Goal: Task Accomplishment & Management: Manage account settings

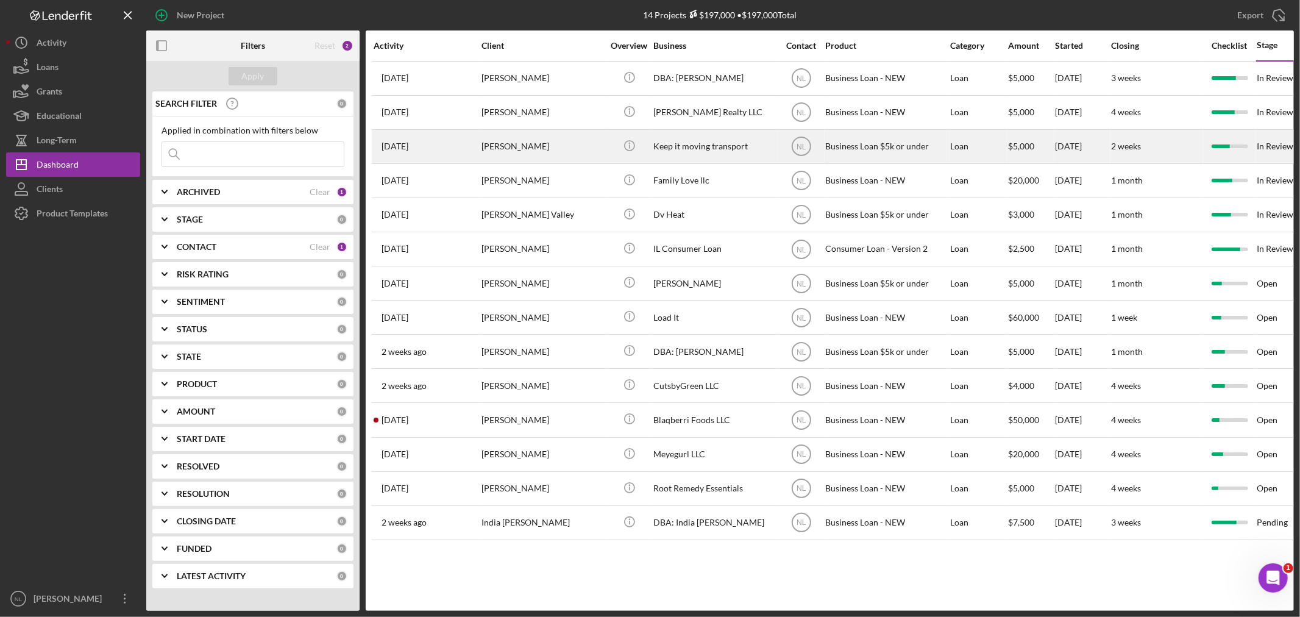
click at [519, 147] on div "[PERSON_NAME]" at bounding box center [542, 146] width 122 height 32
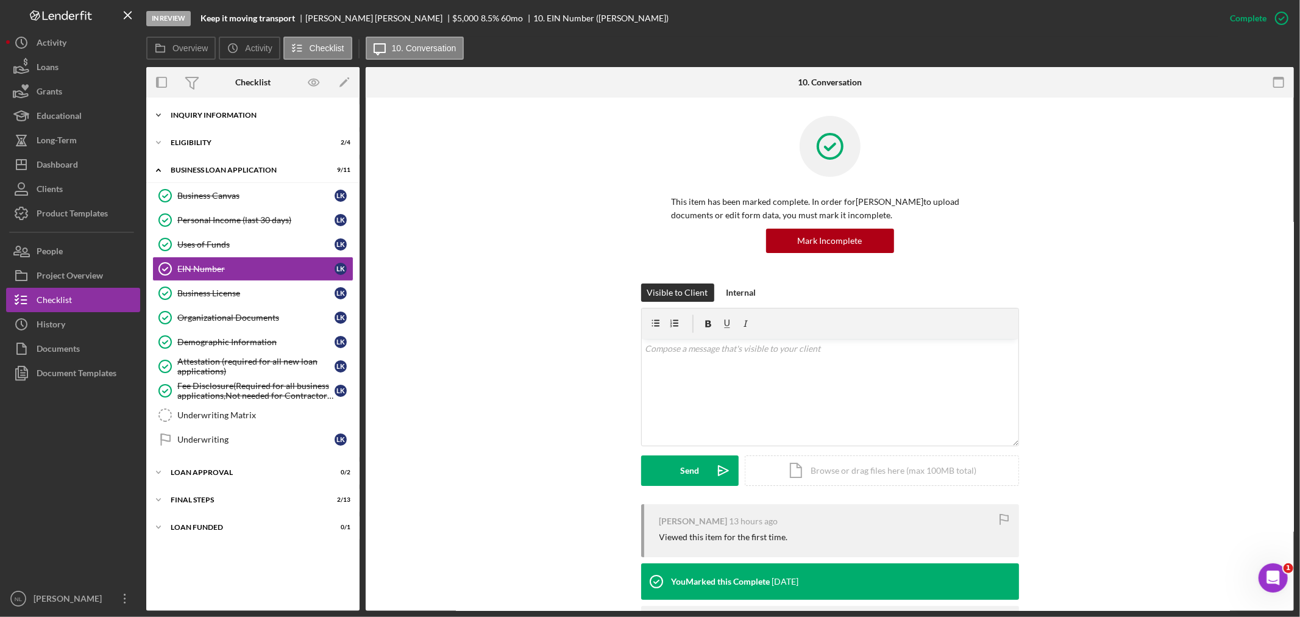
click at [205, 112] on div "INQUIRY INFORMATION" at bounding box center [258, 115] width 174 height 7
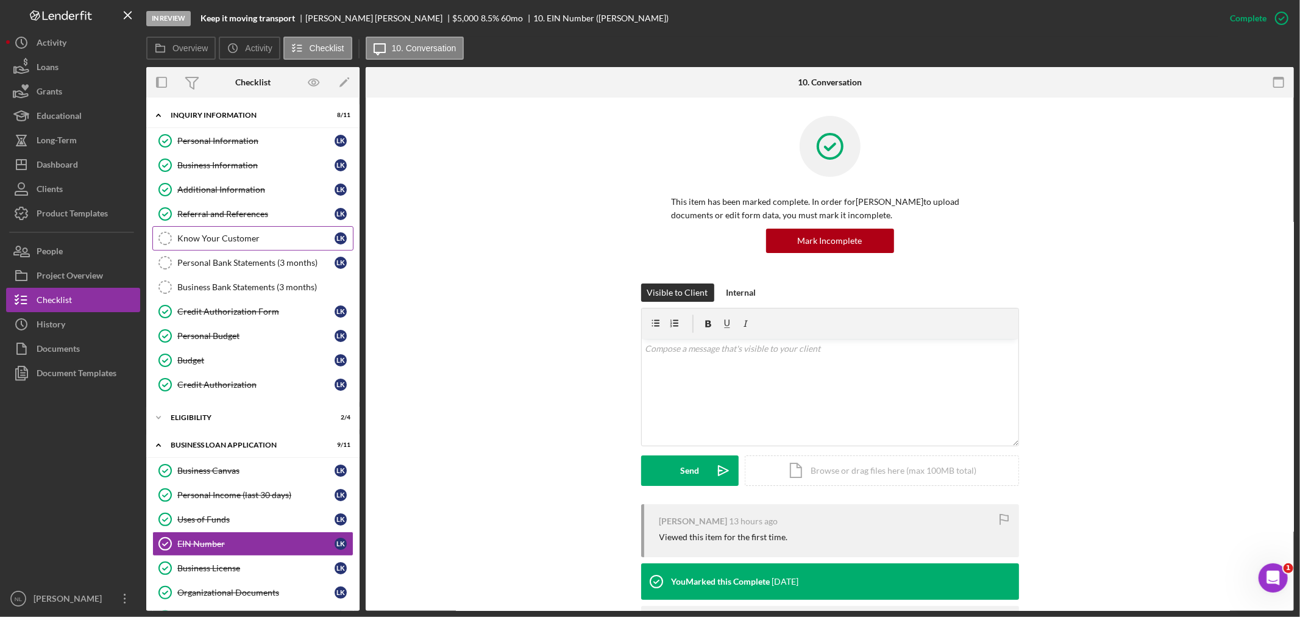
click at [205, 238] on div "Know Your Customer" at bounding box center [255, 238] width 157 height 10
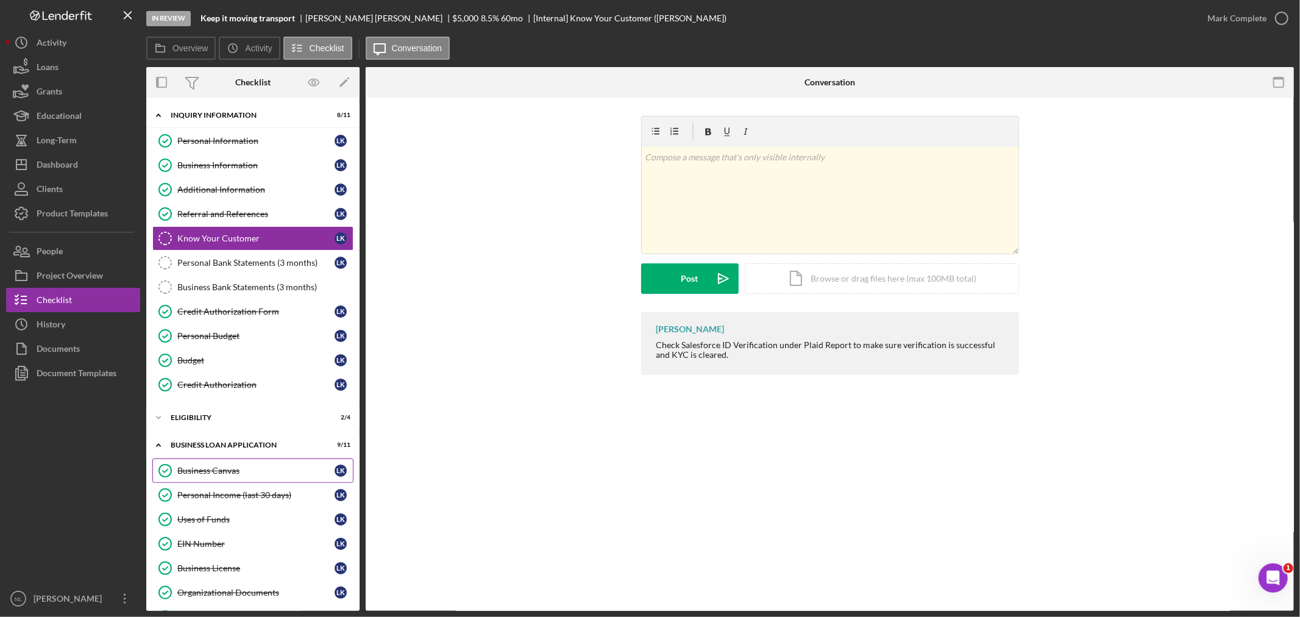
click at [191, 478] on link "Business Canvas Business Canvas L K" at bounding box center [252, 470] width 201 height 24
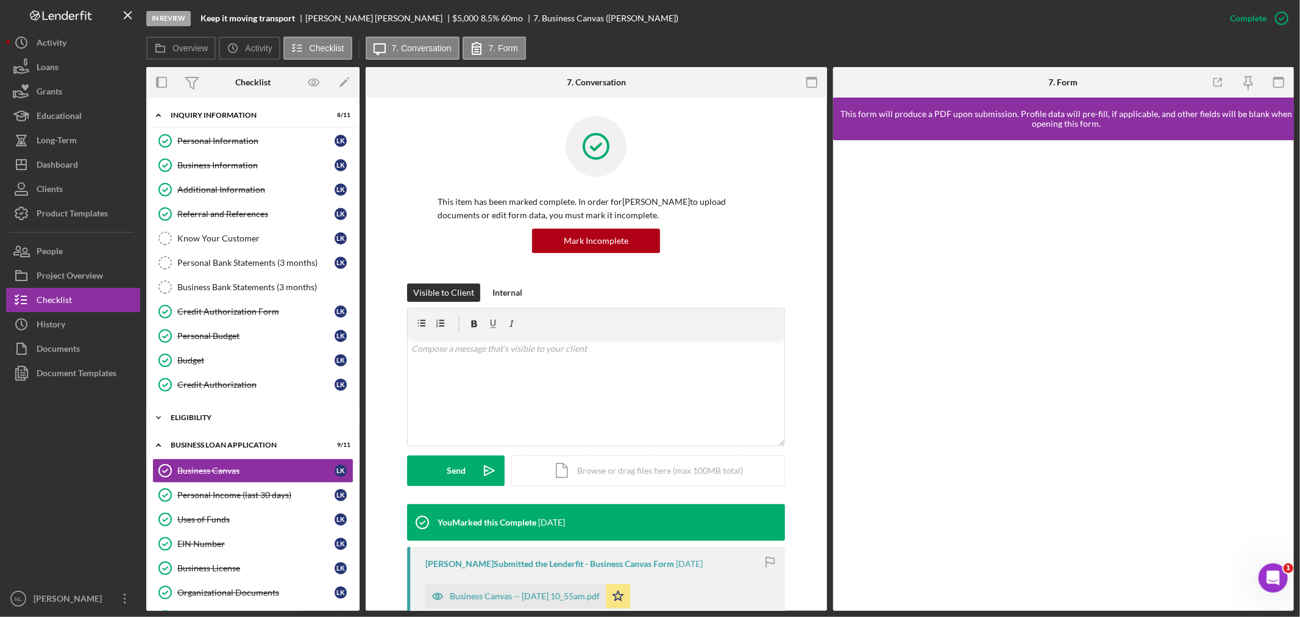
click at [187, 408] on div "Icon/Expander Eligibility 2 / 4" at bounding box center [252, 417] width 213 height 24
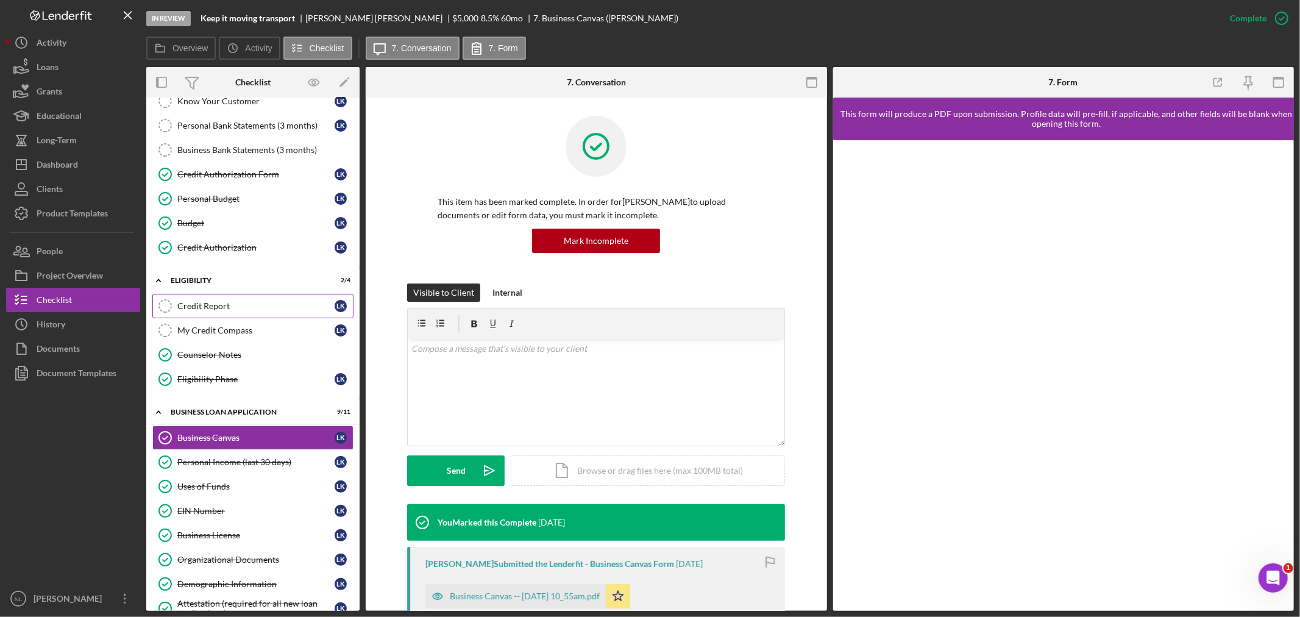
scroll to position [140, 0]
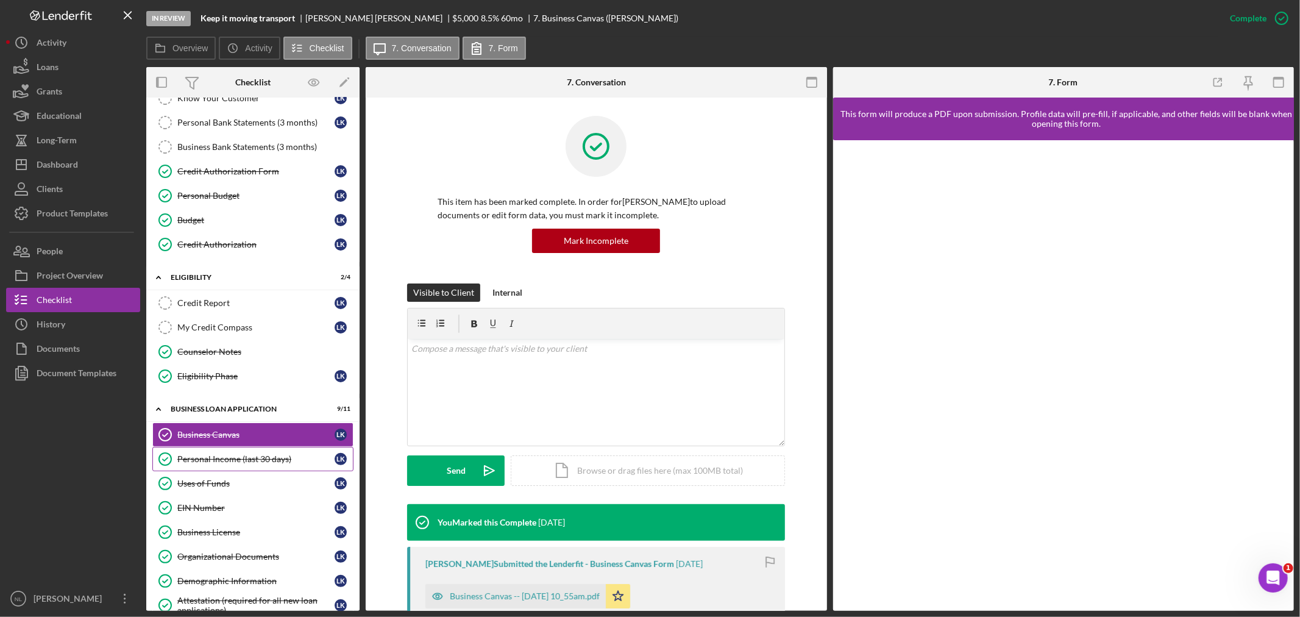
click at [227, 461] on div "Personal Income (last 30 days)" at bounding box center [255, 459] width 157 height 10
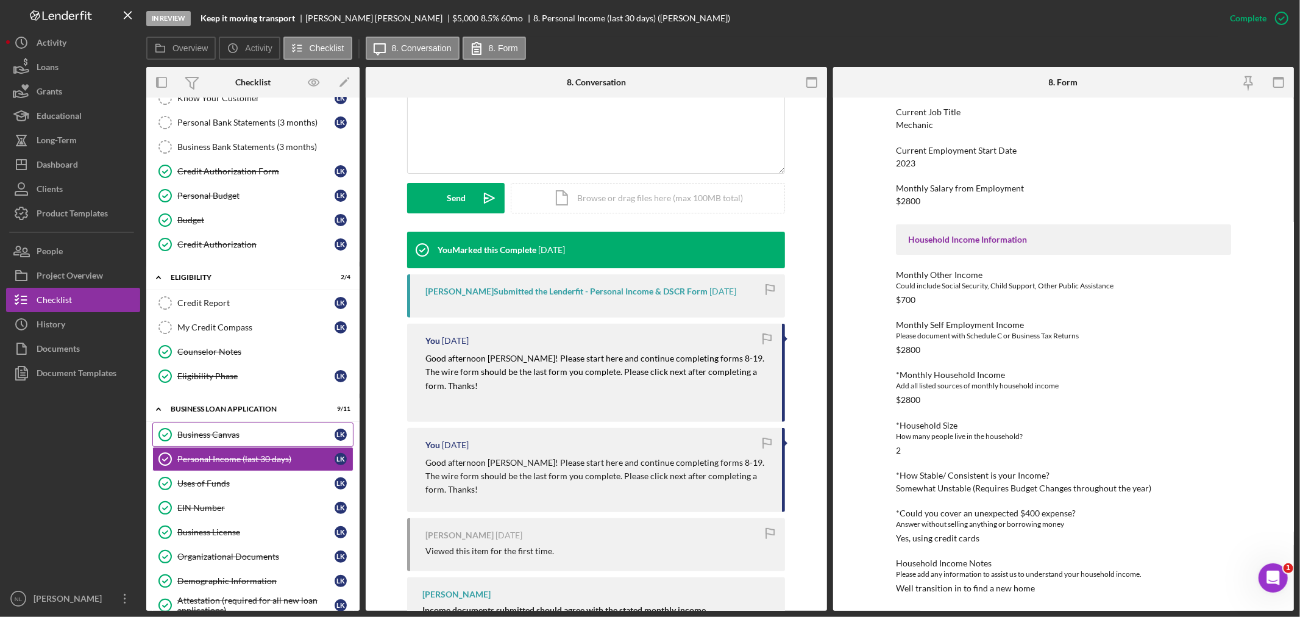
scroll to position [318, 0]
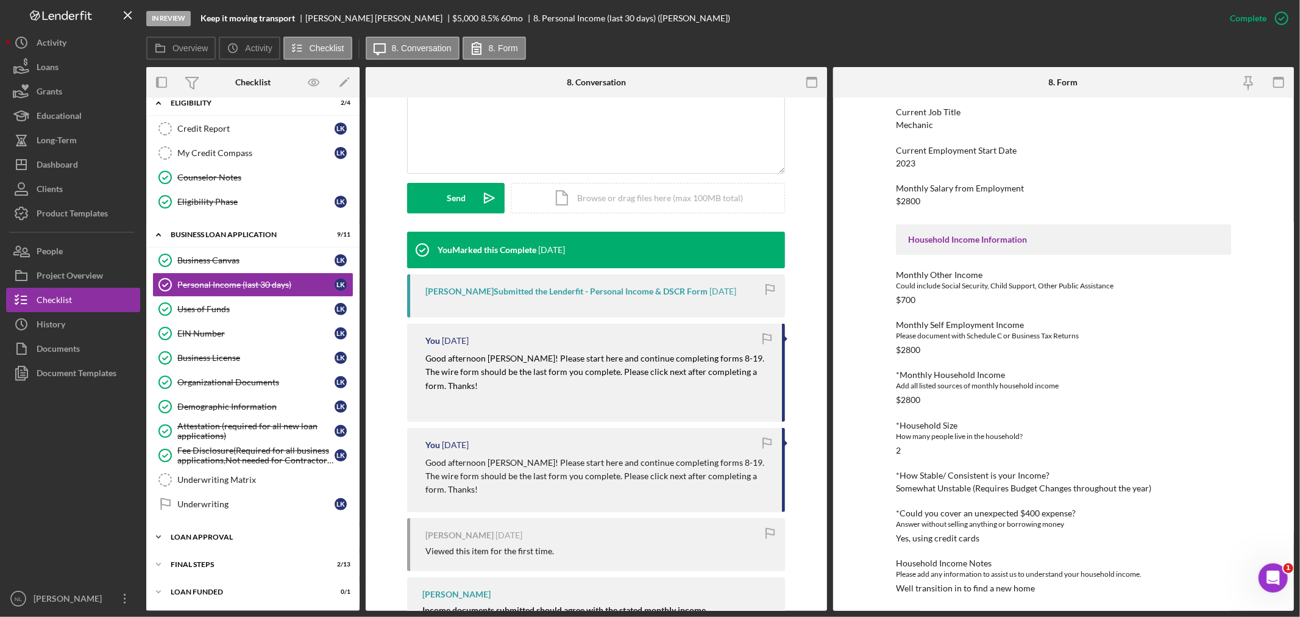
click at [217, 544] on div "Icon/Expander Loan Approval 0 / 2" at bounding box center [252, 537] width 213 height 24
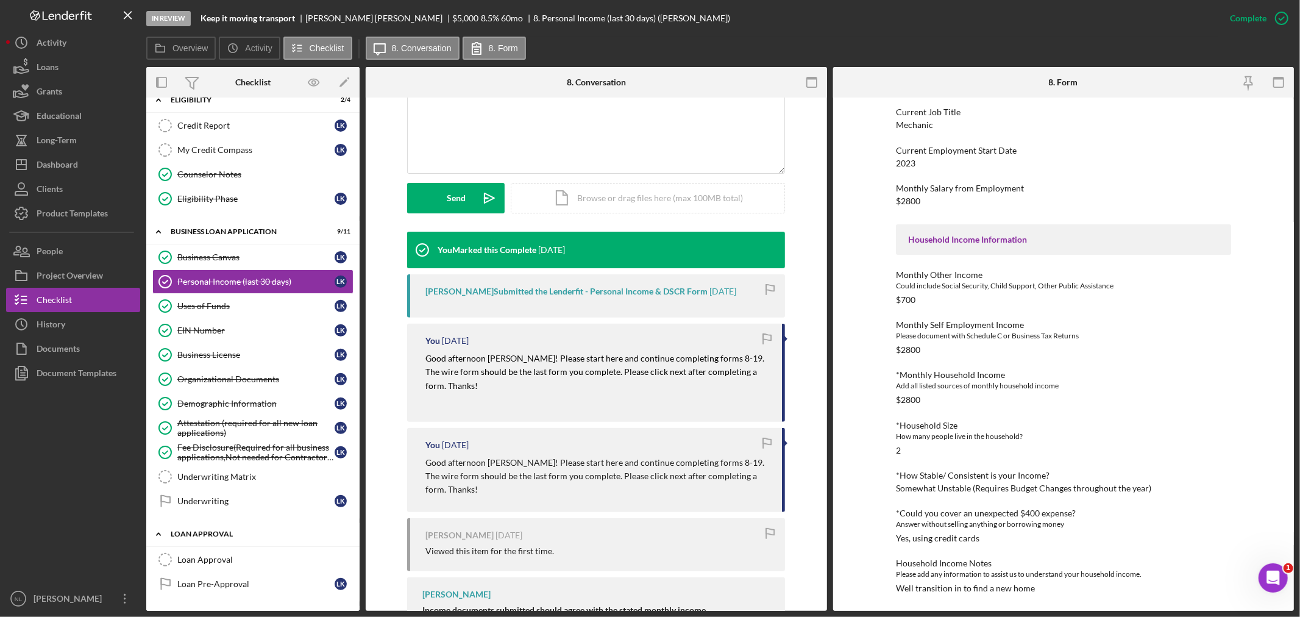
scroll to position [374, 0]
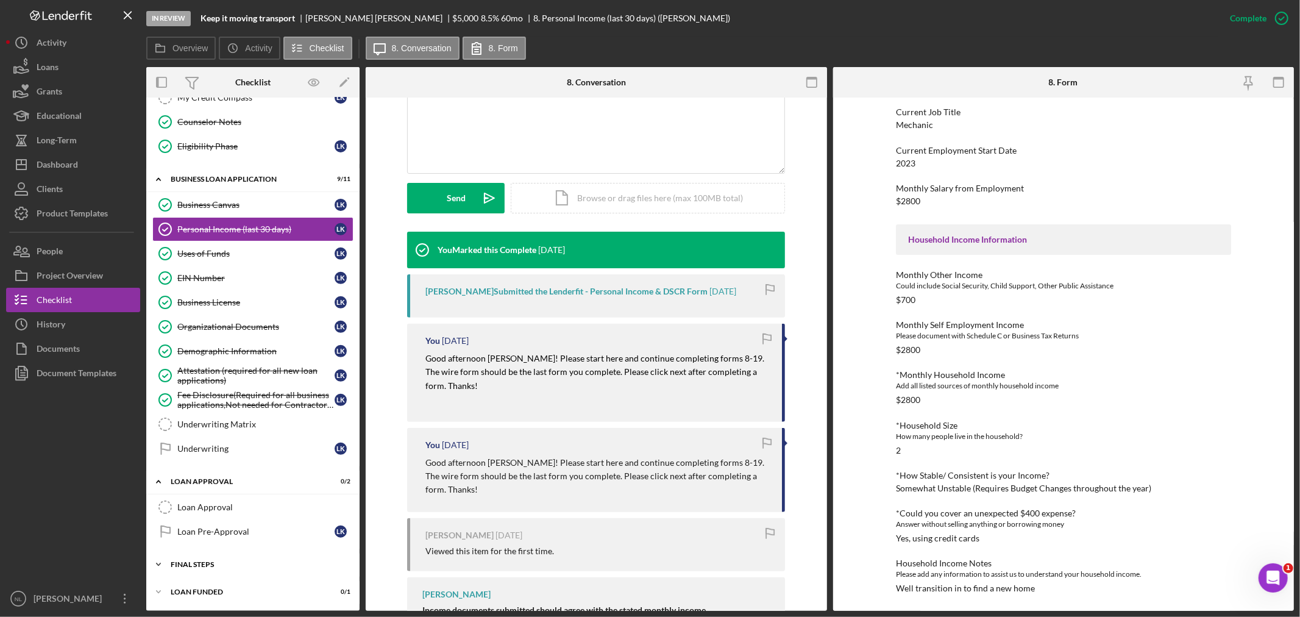
click at [221, 569] on div "Icon/Expander Final Steps 2 / 13" at bounding box center [252, 564] width 213 height 24
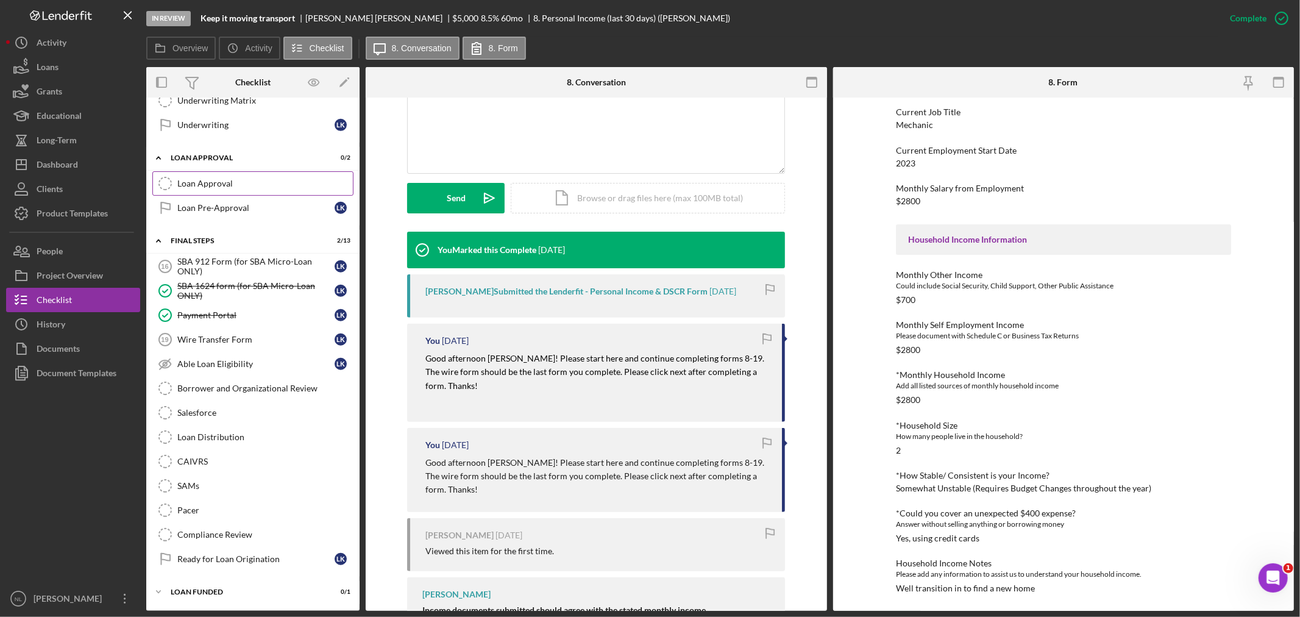
scroll to position [0, 0]
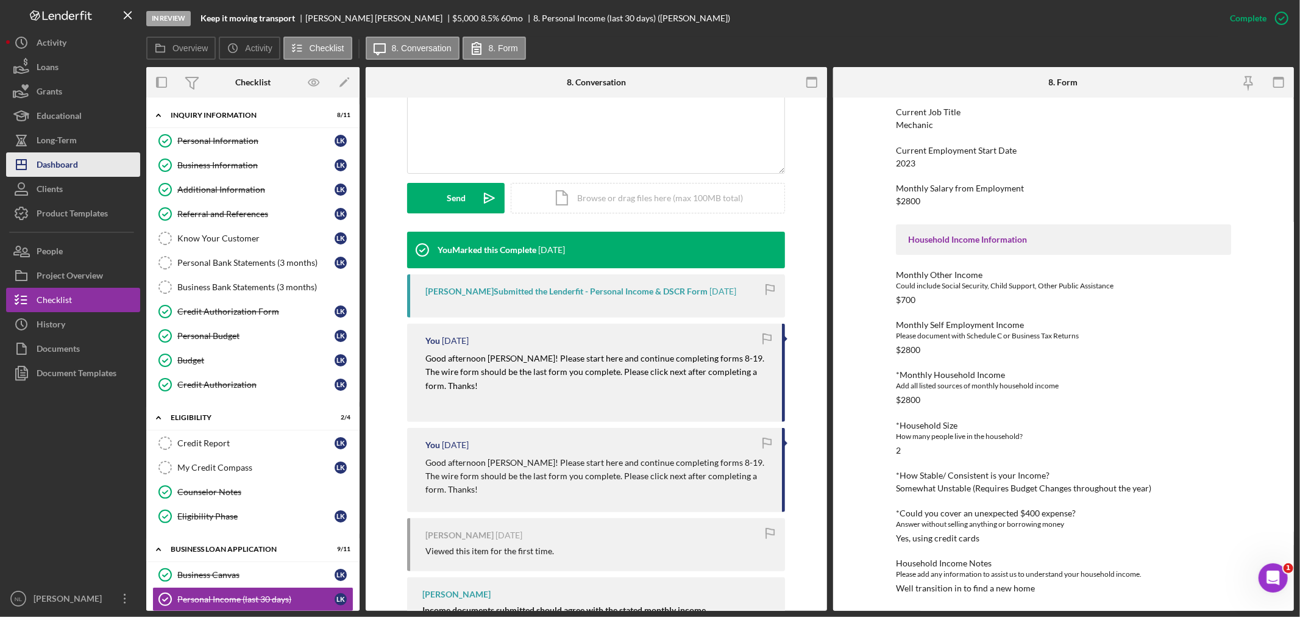
click at [70, 167] on div "Dashboard" at bounding box center [57, 165] width 41 height 27
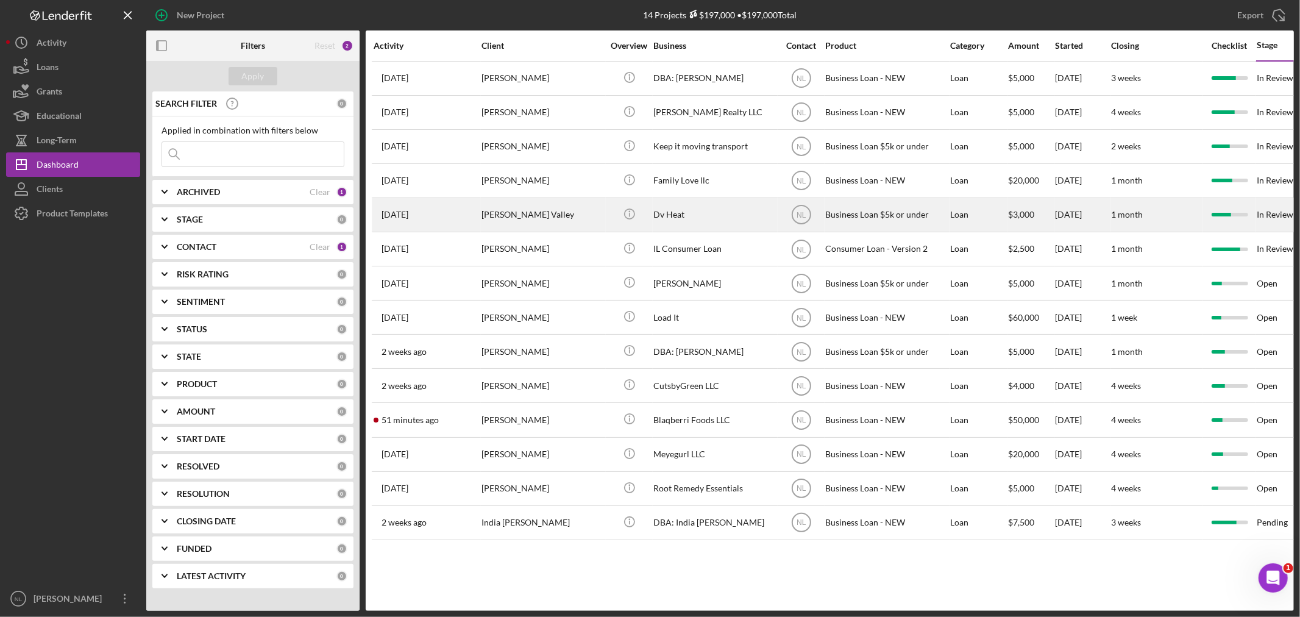
click at [502, 213] on div "[PERSON_NAME] Valley" at bounding box center [542, 215] width 122 height 32
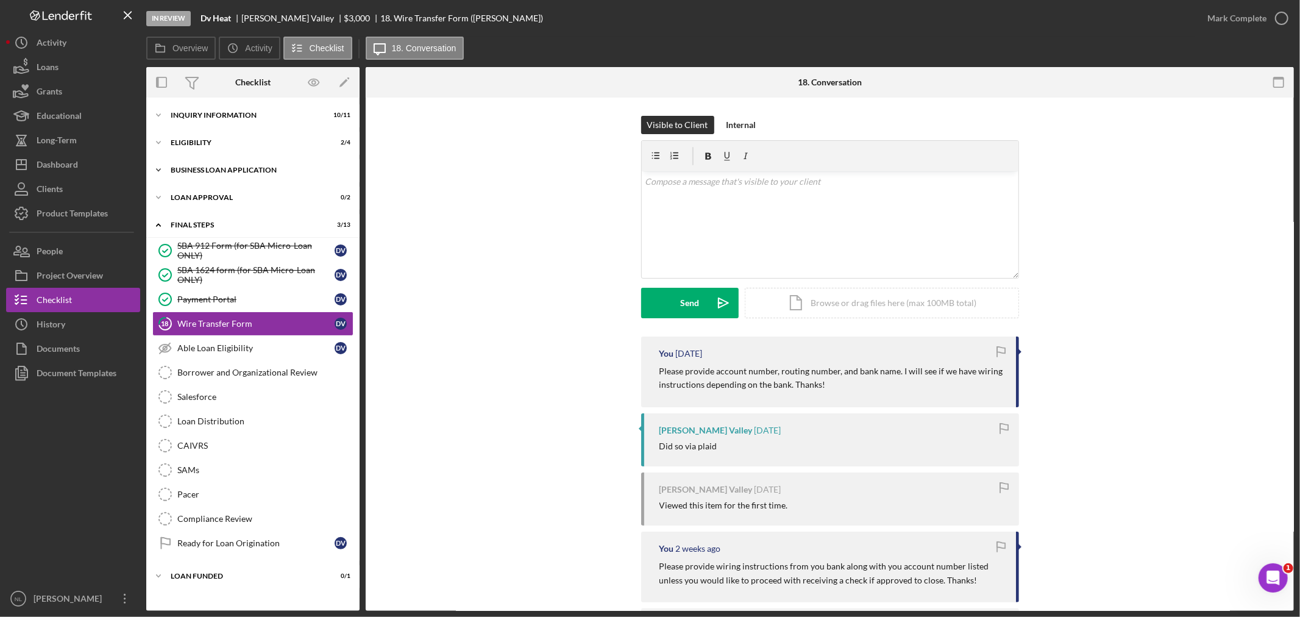
click at [205, 169] on div "BUSINESS LOAN APPLICATION" at bounding box center [258, 169] width 174 height 7
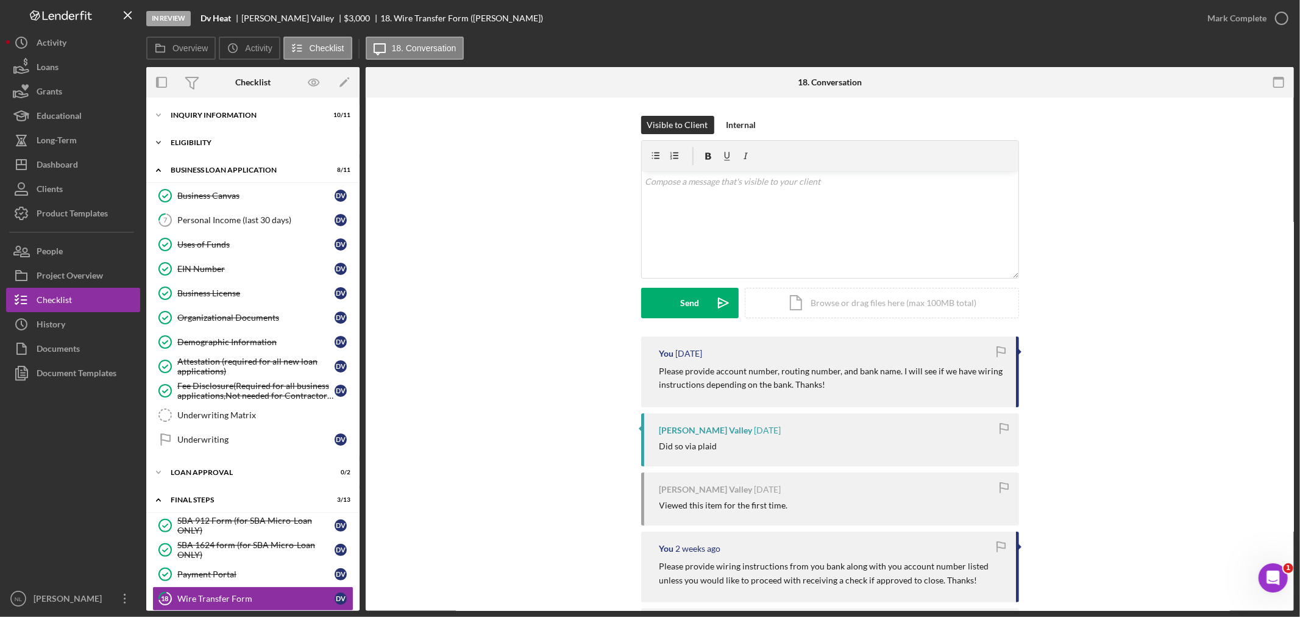
click at [194, 146] on div "Icon/Expander Eligibility 2 / 4" at bounding box center [252, 142] width 213 height 24
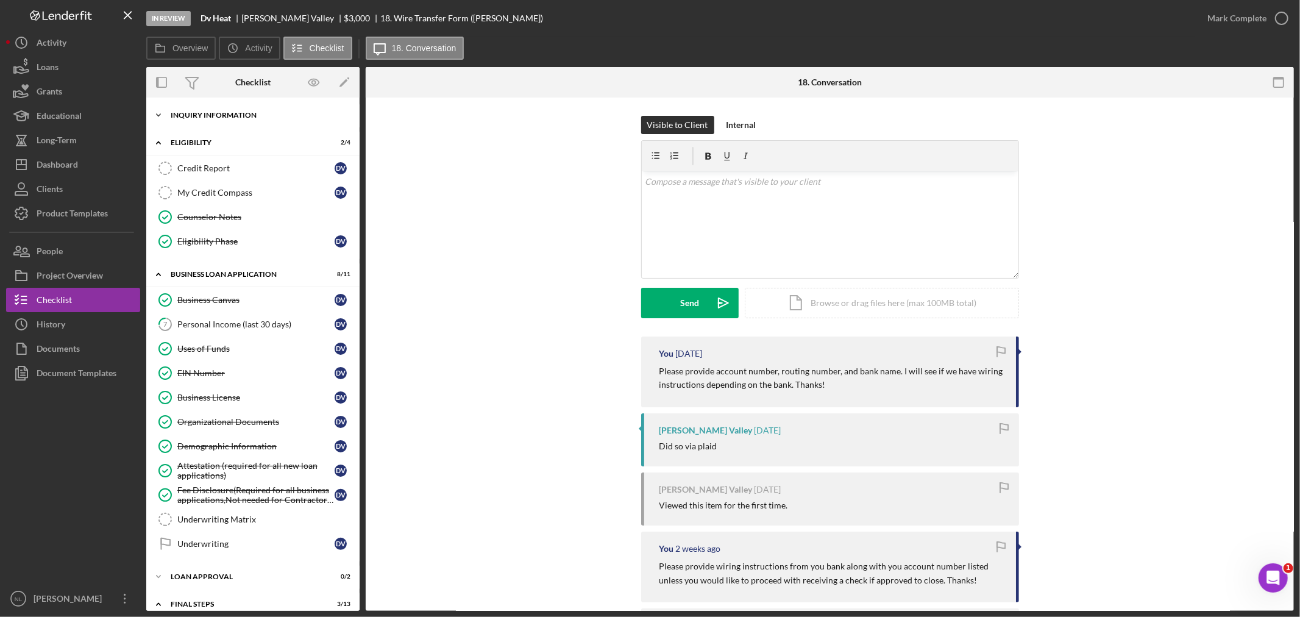
click at [196, 113] on div "INQUIRY INFORMATION" at bounding box center [258, 115] width 174 height 7
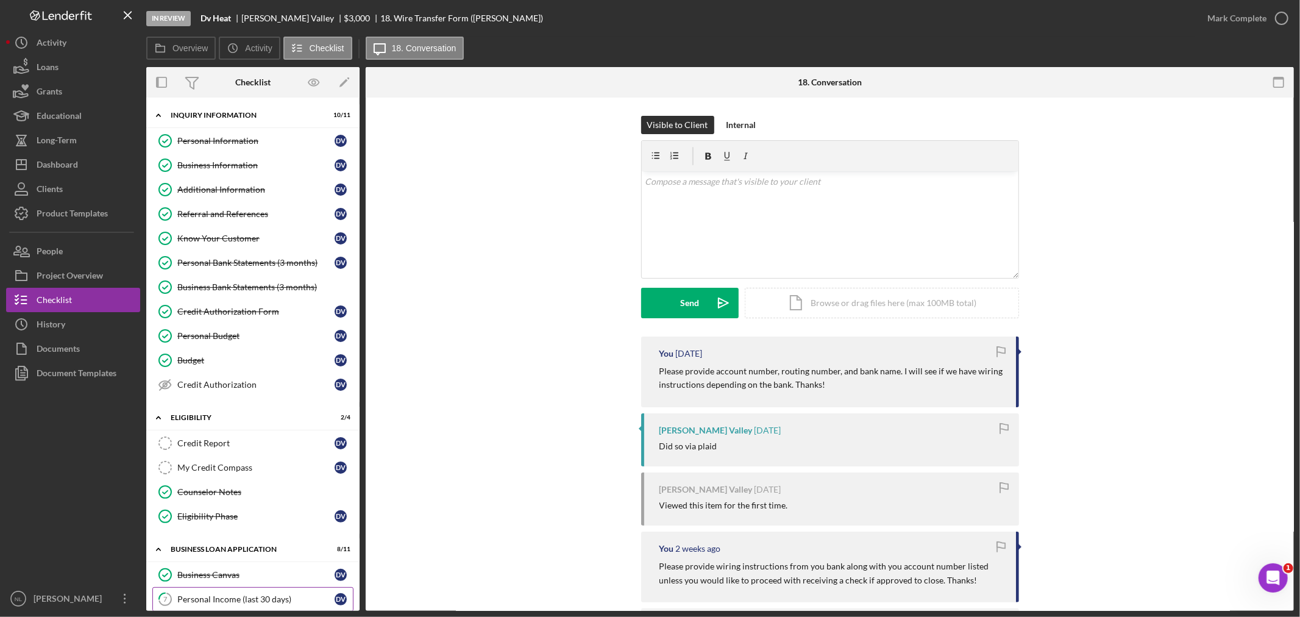
click at [232, 591] on link "7 Personal Income (last 30 days) D V" at bounding box center [252, 599] width 201 height 24
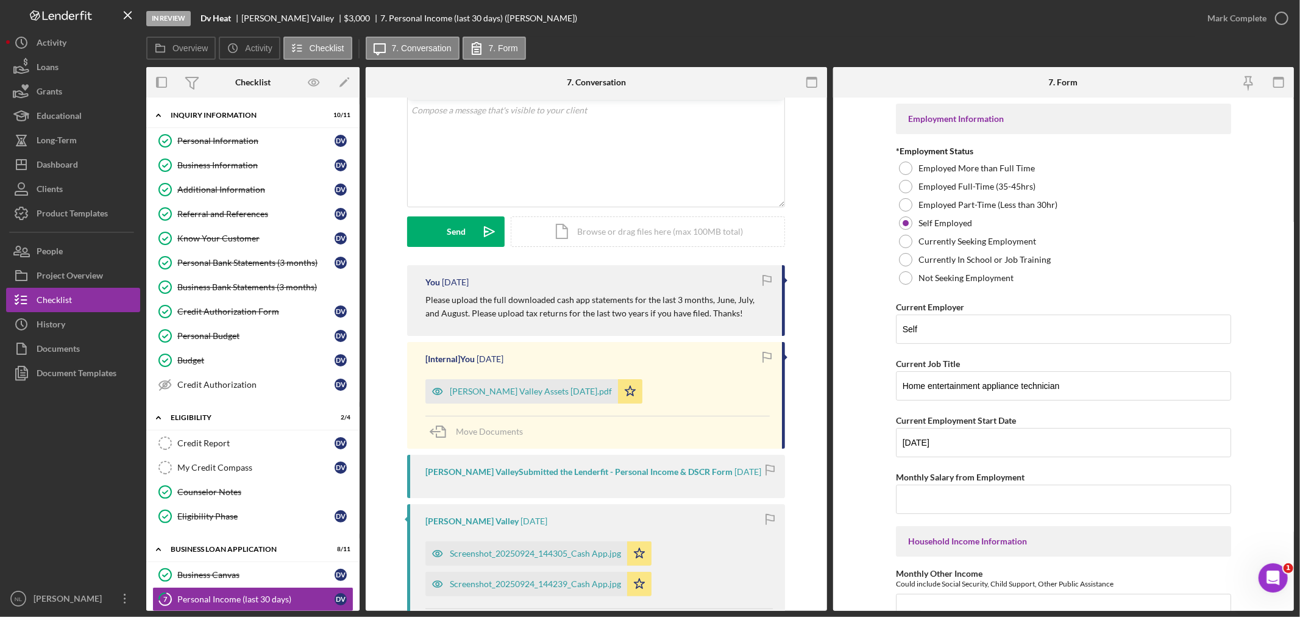
scroll to position [166, 0]
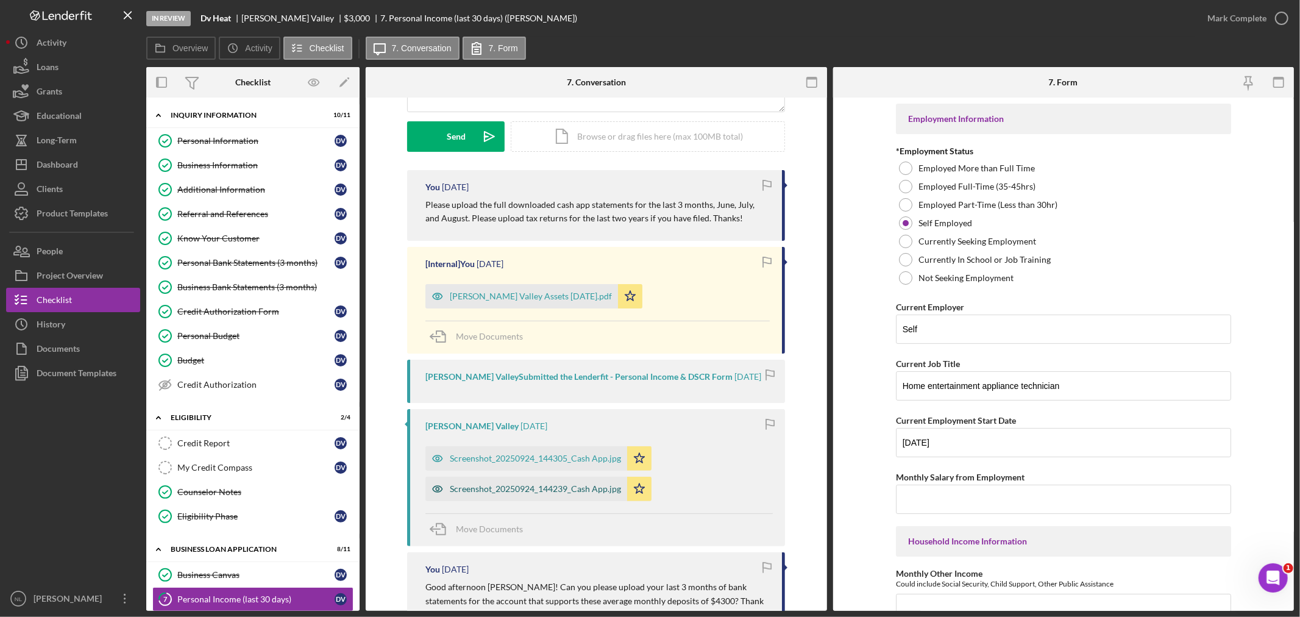
click at [567, 494] on div "Screenshot_20250924_144239_Cash App.jpg" at bounding box center [535, 489] width 171 height 10
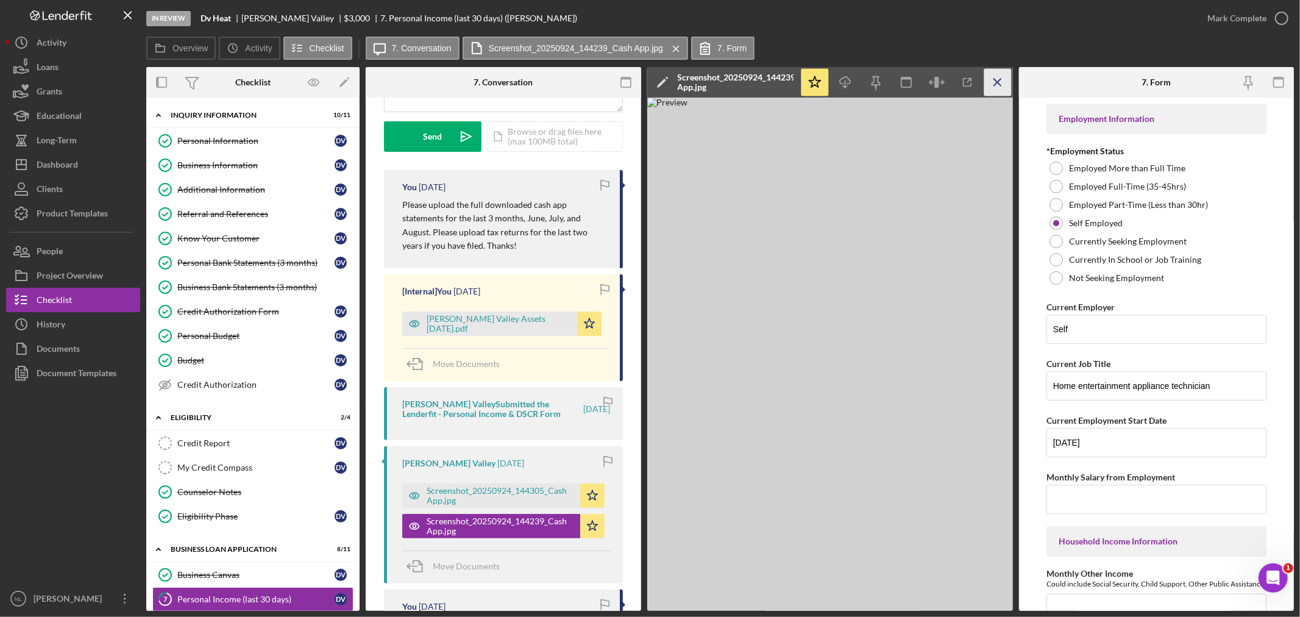
click at [991, 79] on icon "Icon/Menu Close" at bounding box center [997, 82] width 27 height 27
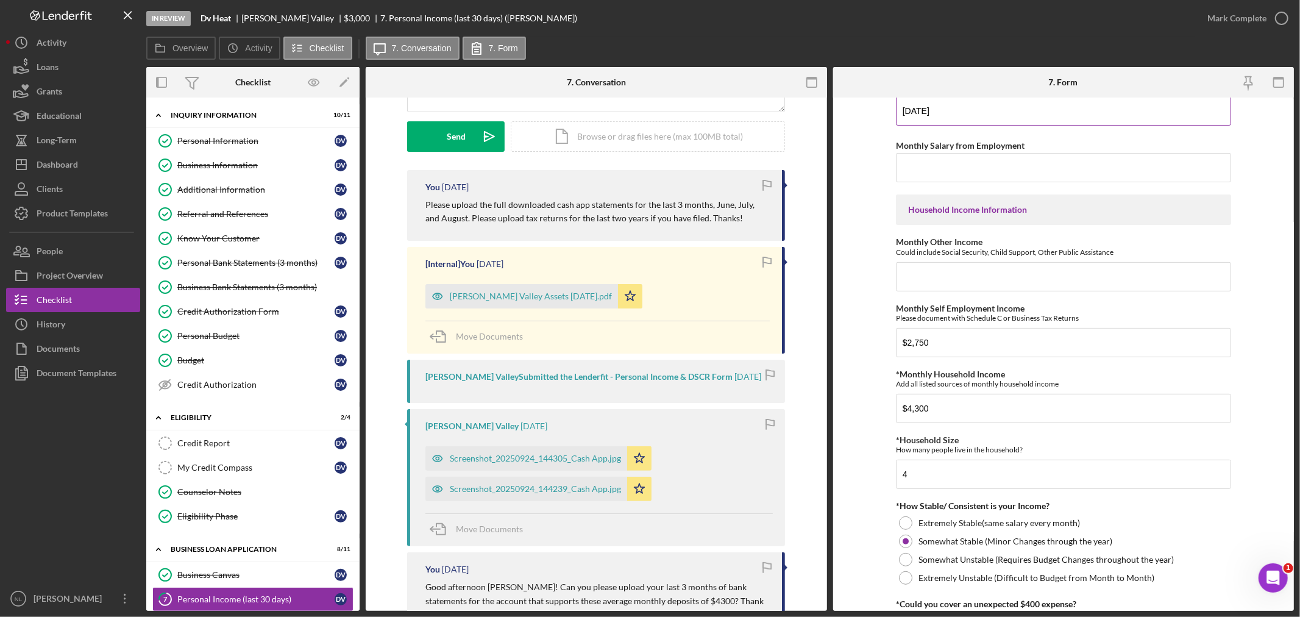
scroll to position [389, 0]
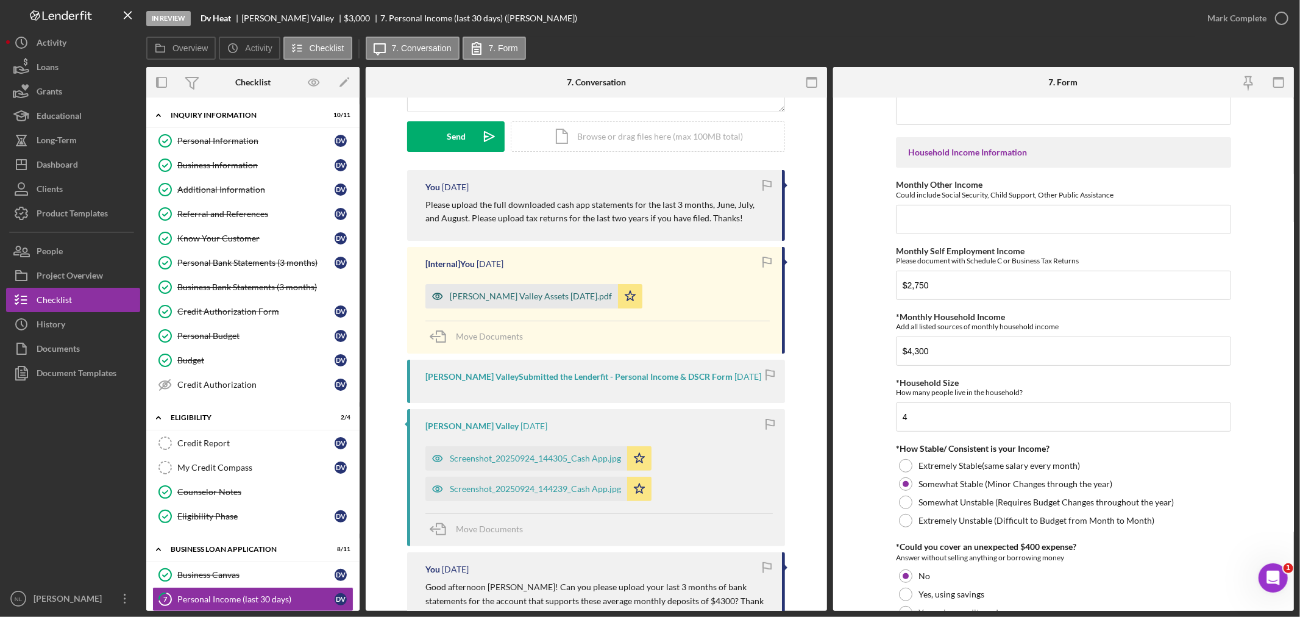
click at [541, 299] on div "[PERSON_NAME] Valley Assets [DATE].pdf" at bounding box center [531, 296] width 162 height 10
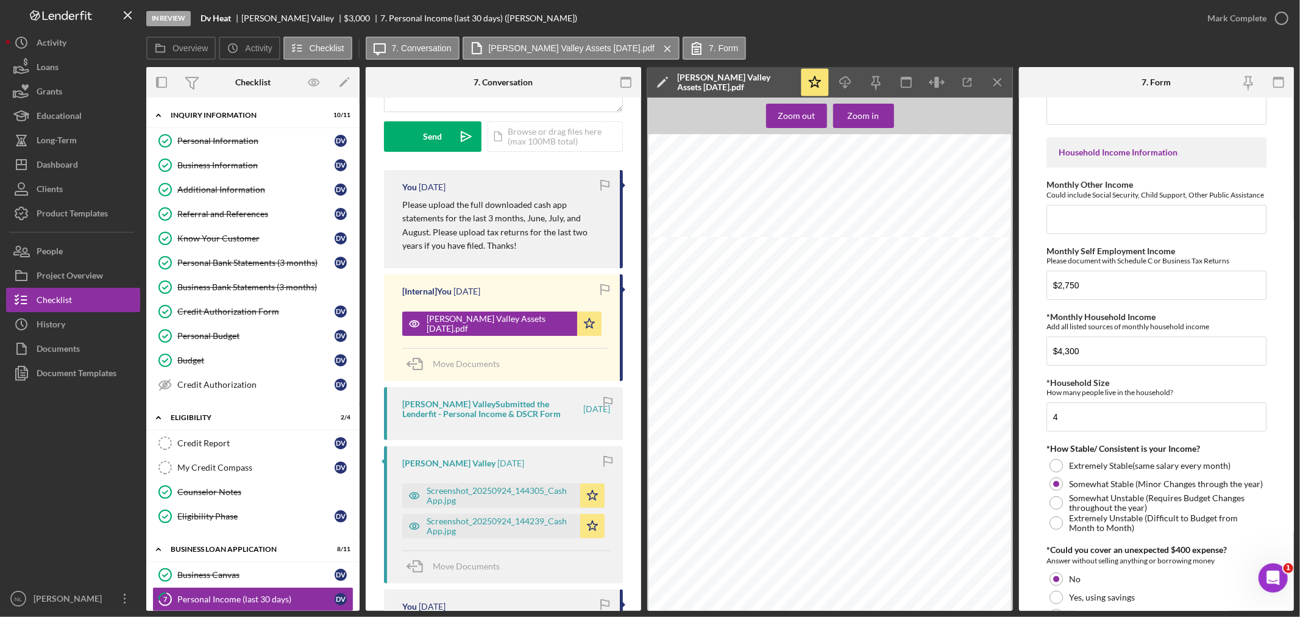
scroll to position [3532, 0]
click at [1001, 80] on icon "Icon/Menu Close" at bounding box center [997, 82] width 27 height 27
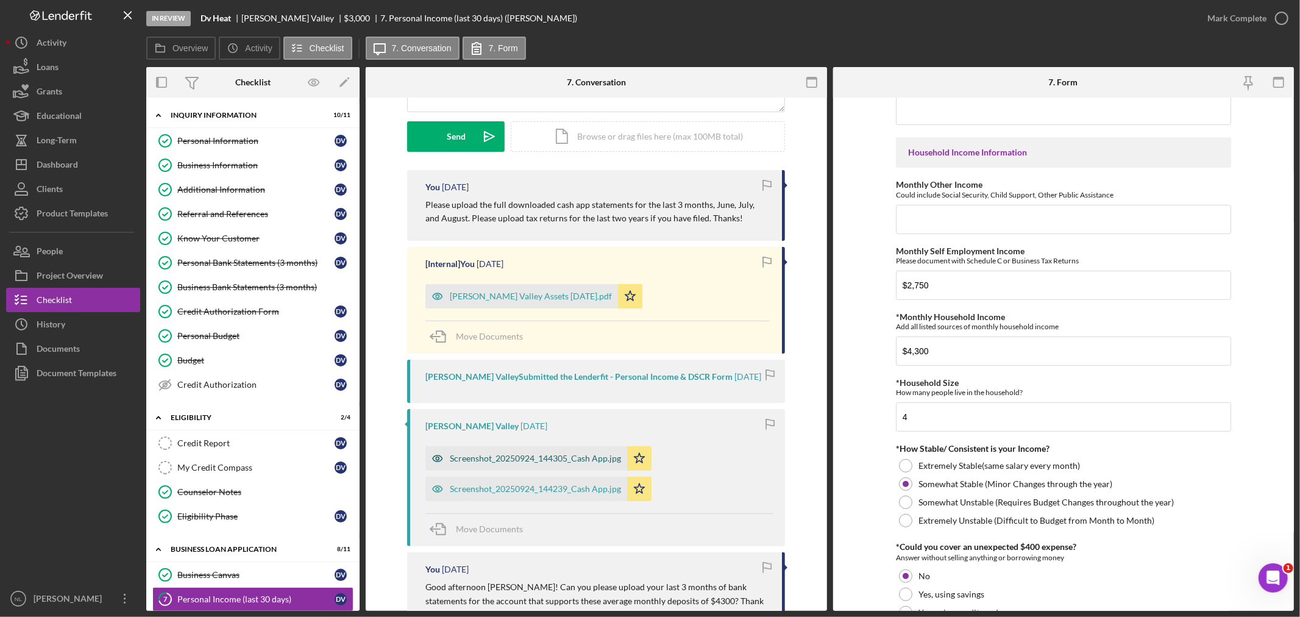
click at [563, 462] on div "Screenshot_20250924_144305_Cash App.jpg" at bounding box center [535, 458] width 171 height 10
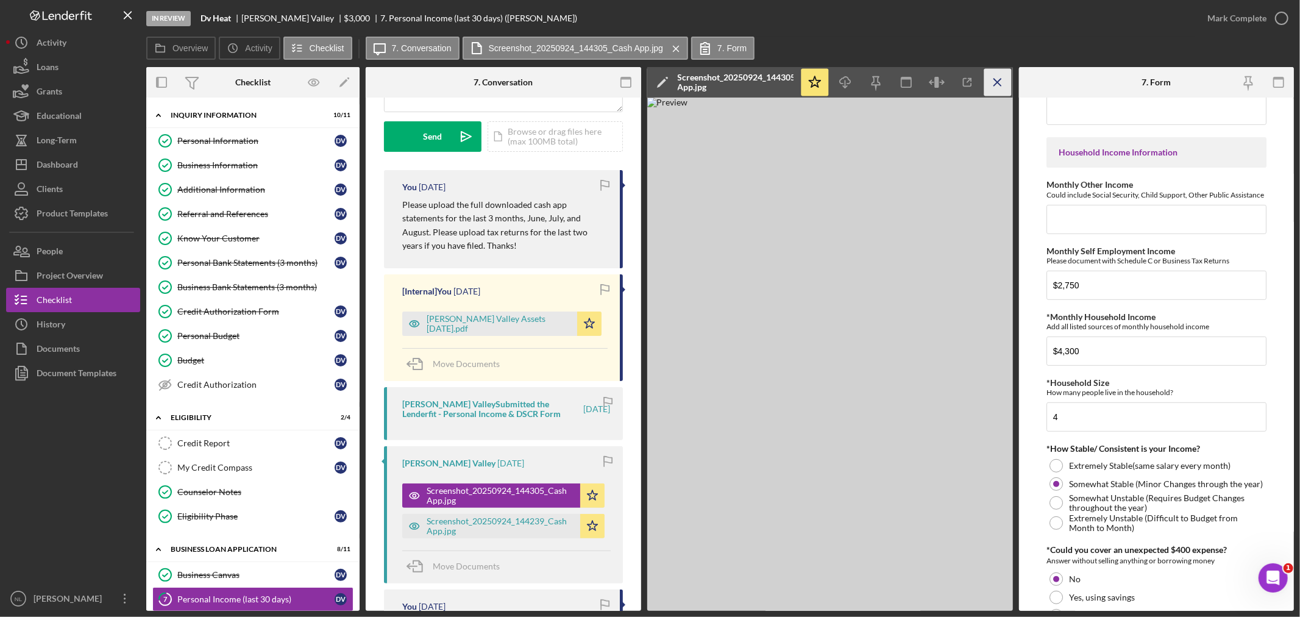
click at [1009, 77] on icon "Icon/Menu Close" at bounding box center [997, 82] width 27 height 27
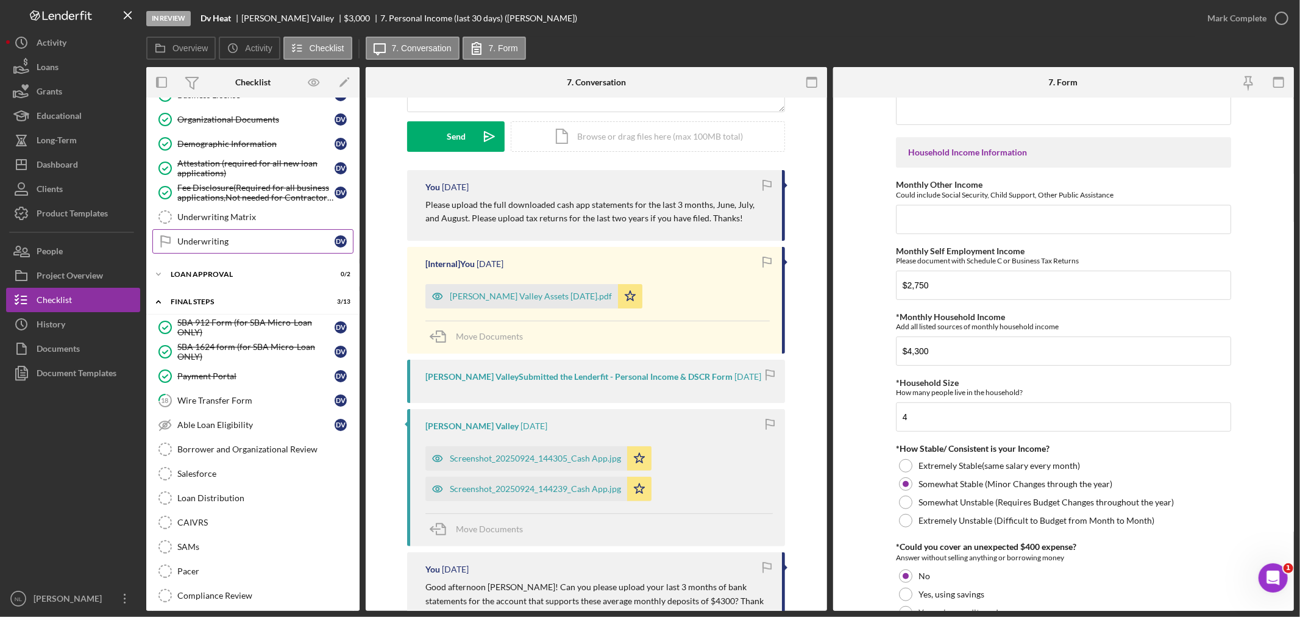
scroll to position [577, 0]
click at [257, 220] on div "Underwriting Matrix" at bounding box center [265, 218] width 176 height 10
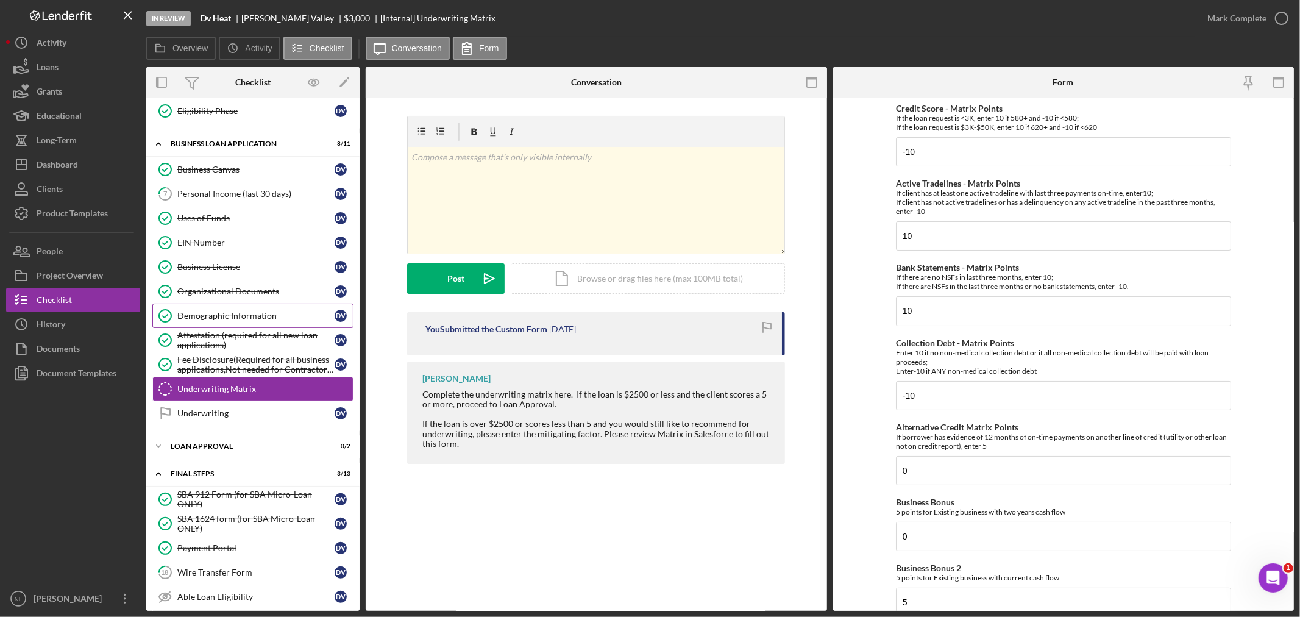
scroll to position [270, 0]
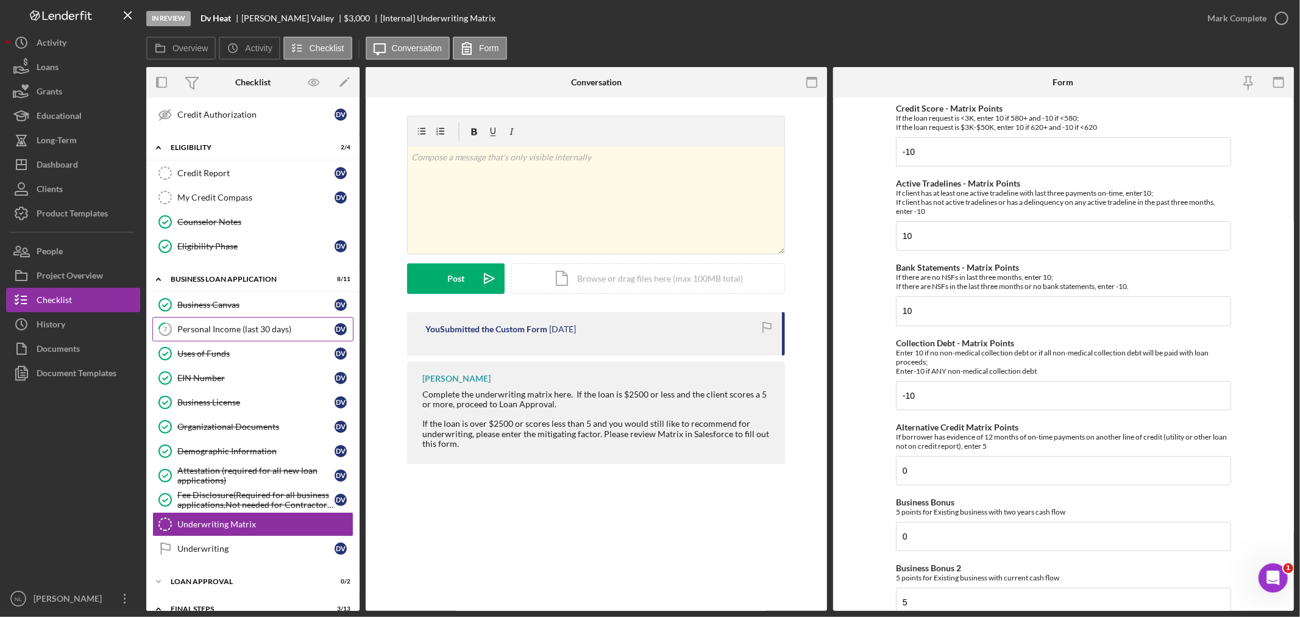
click at [251, 334] on div "Personal Income (last 30 days)" at bounding box center [255, 329] width 157 height 10
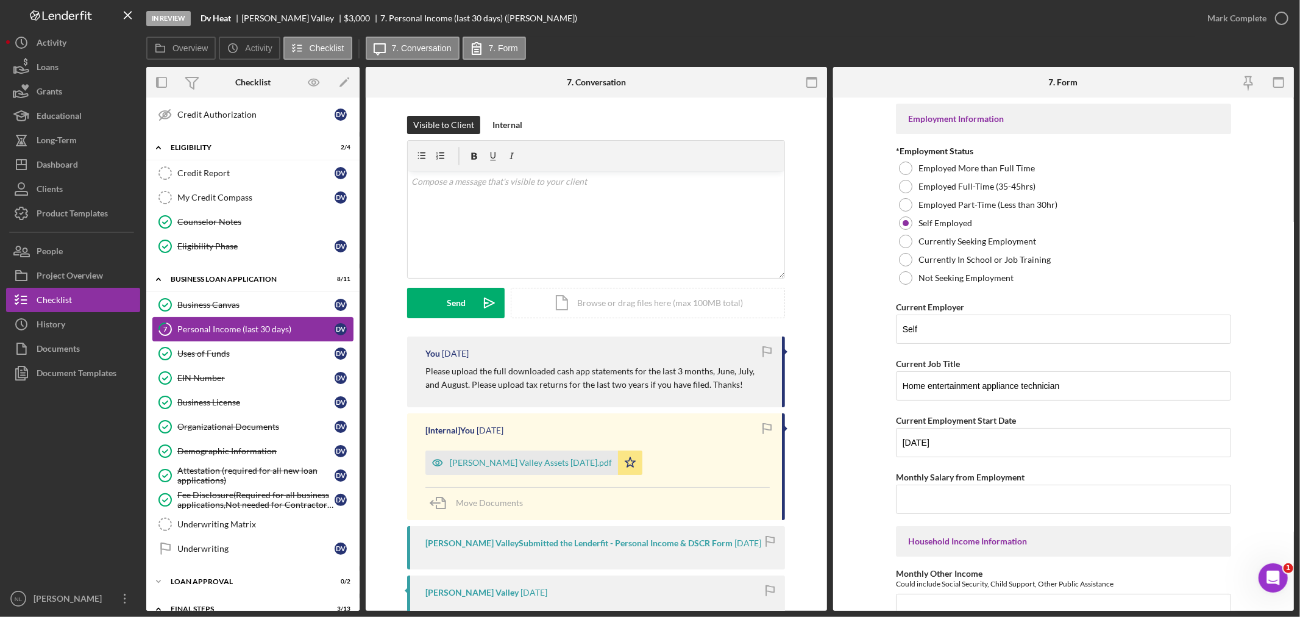
drag, startPoint x: 250, startPoint y: 438, endPoint x: 208, endPoint y: 325, distance: 119.6
click at [208, 325] on div "Personal Income (last 30 days)" at bounding box center [255, 329] width 157 height 10
click at [509, 464] on div "[PERSON_NAME] Valley Assets [DATE].pdf" at bounding box center [531, 461] width 162 height 10
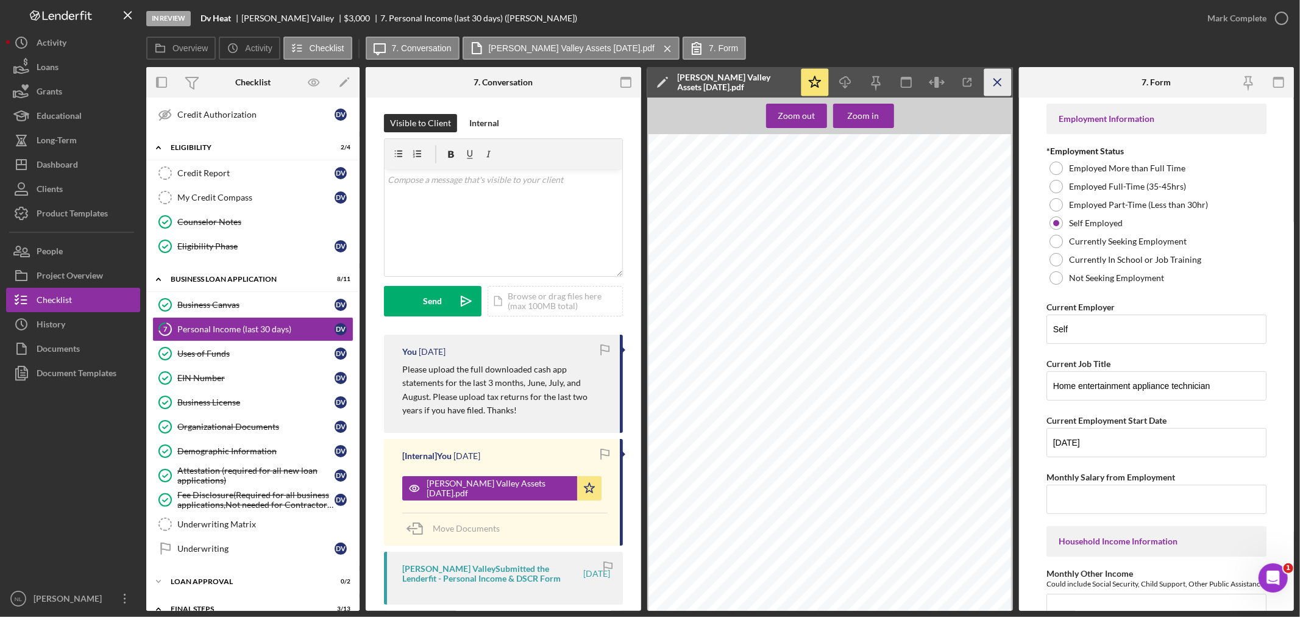
click at [1003, 79] on icon "Icon/Menu Close" at bounding box center [997, 82] width 27 height 27
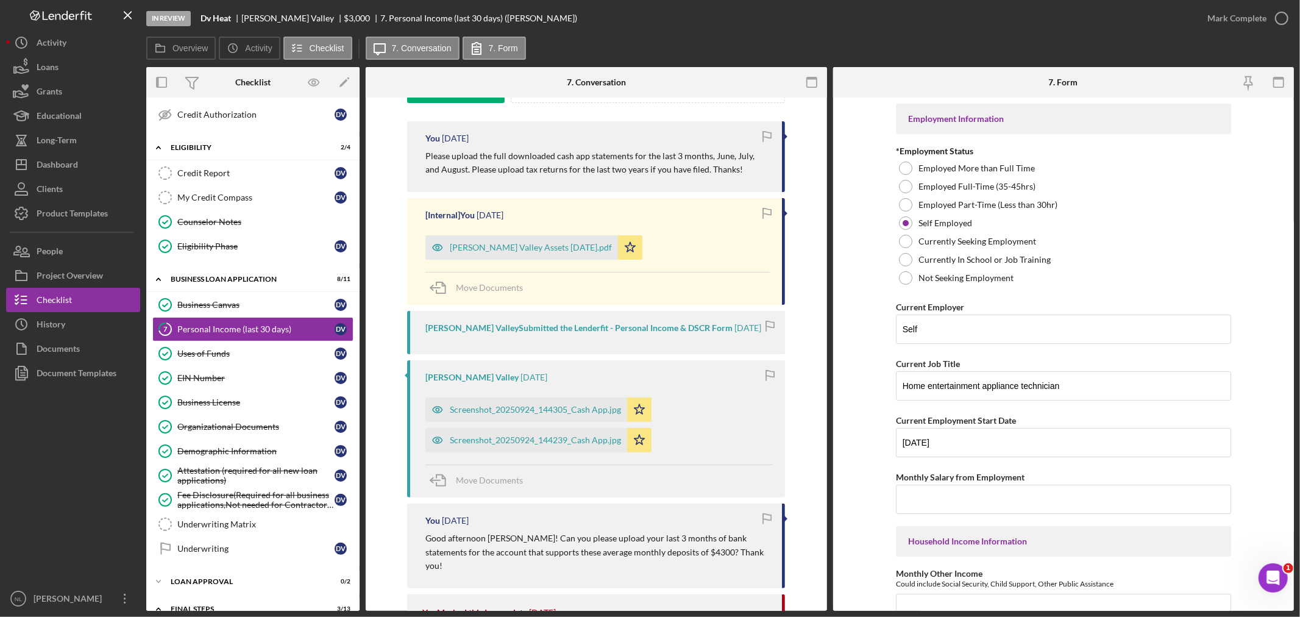
scroll to position [218, 0]
click at [567, 415] on div "Screenshot_20250924_144305_Cash App.jpg" at bounding box center [526, 406] width 202 height 24
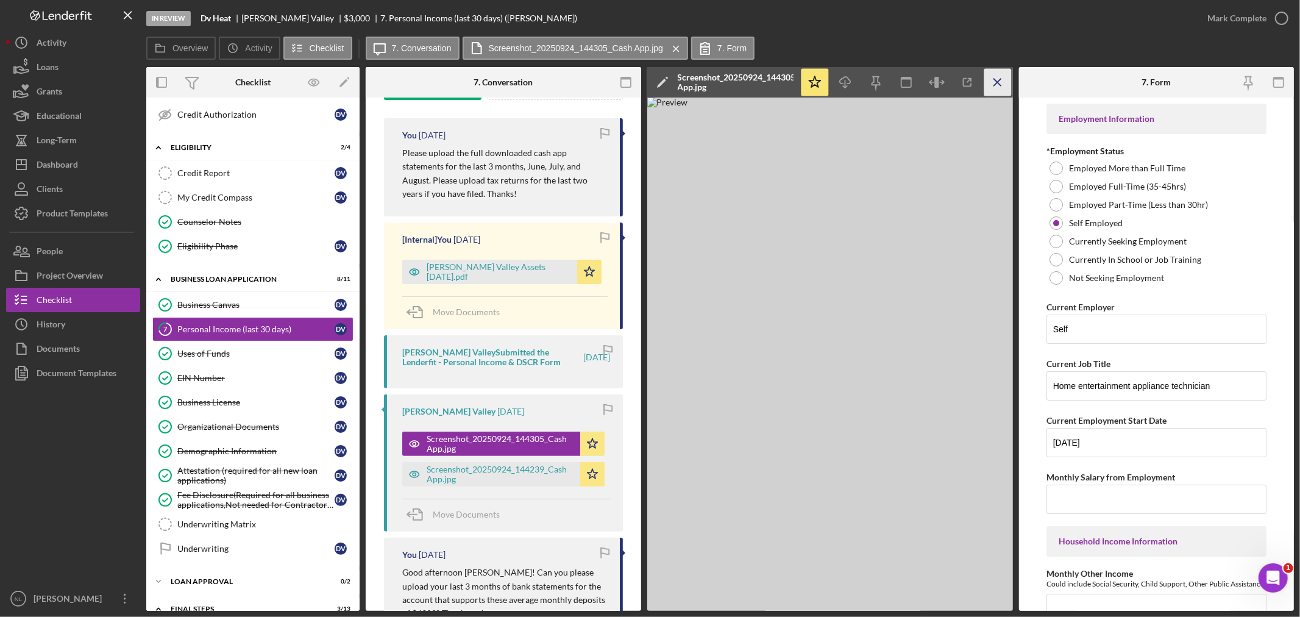
click at [1006, 85] on icon "Icon/Menu Close" at bounding box center [997, 82] width 27 height 27
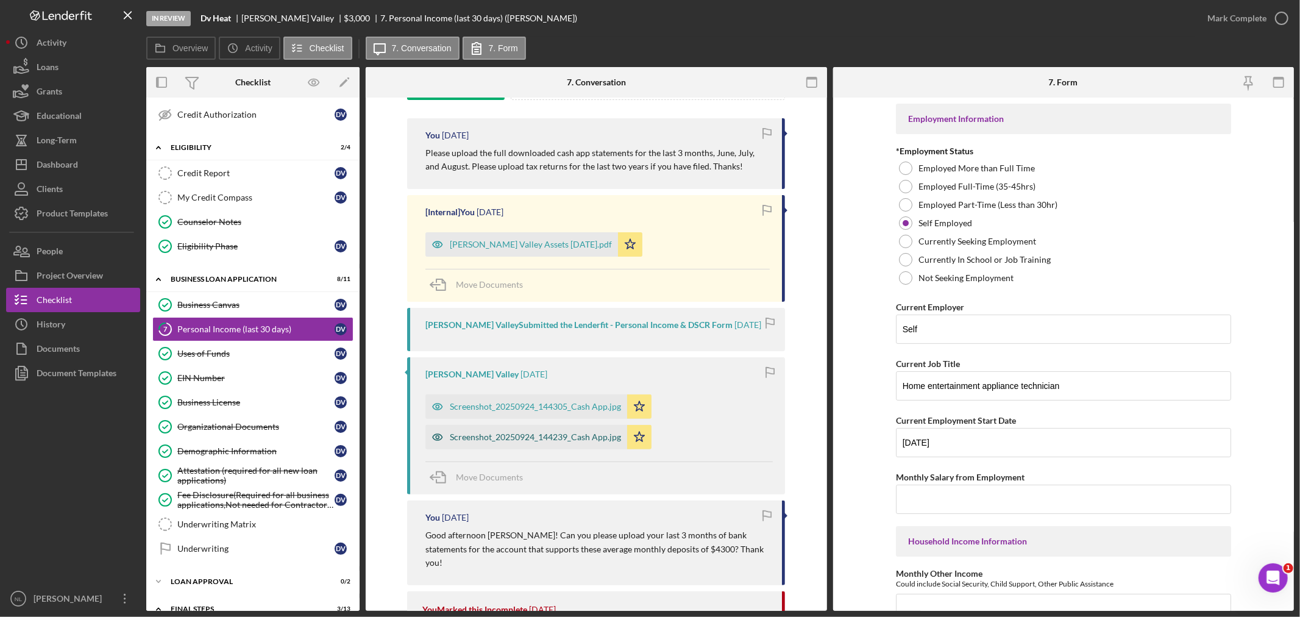
click at [507, 430] on div "Screenshot_20250924_144239_Cash App.jpg" at bounding box center [526, 437] width 202 height 24
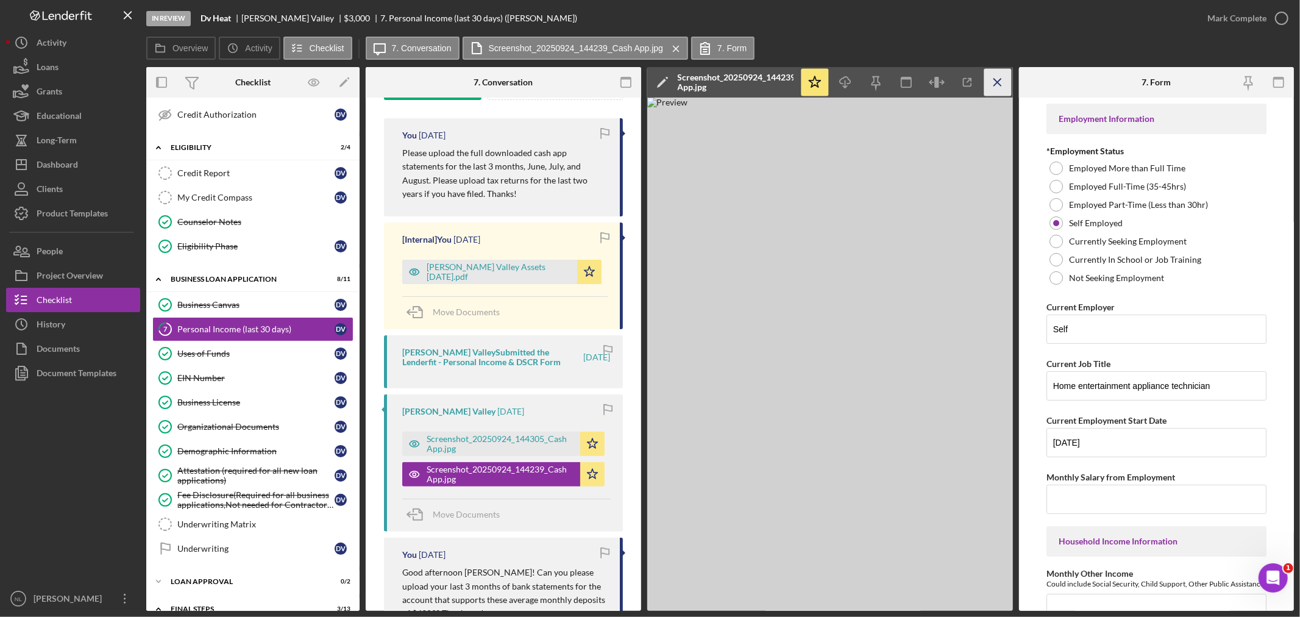
click at [993, 93] on icon "Icon/Menu Close" at bounding box center [997, 82] width 27 height 27
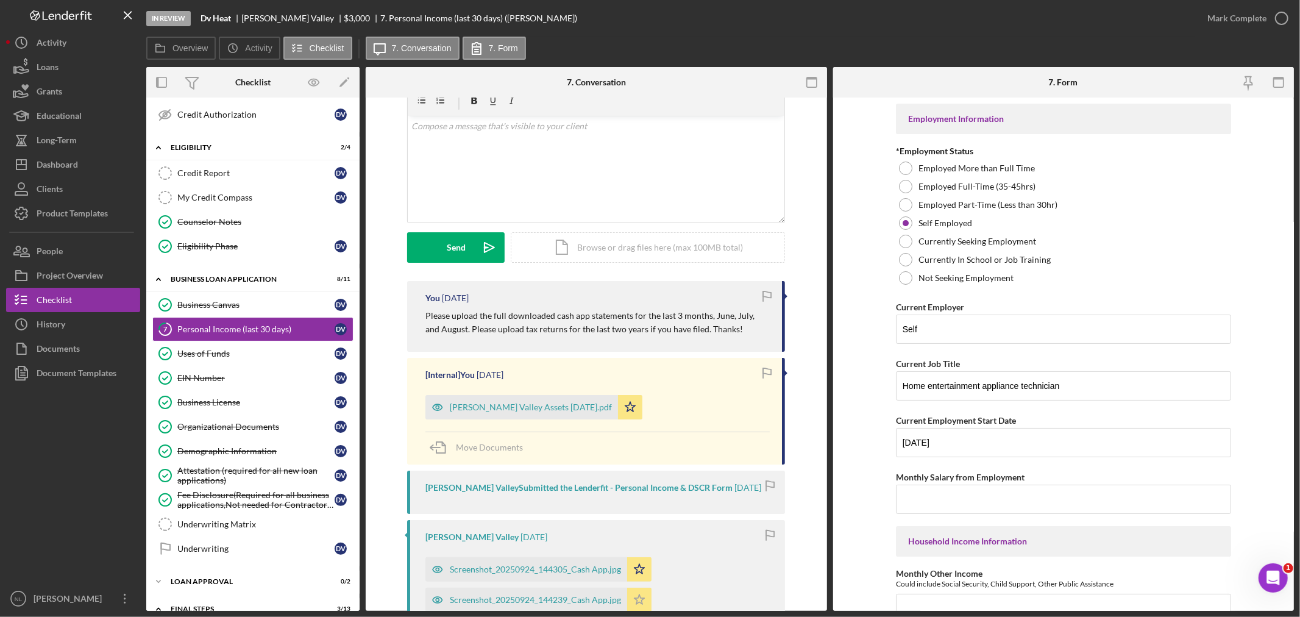
scroll to position [0, 0]
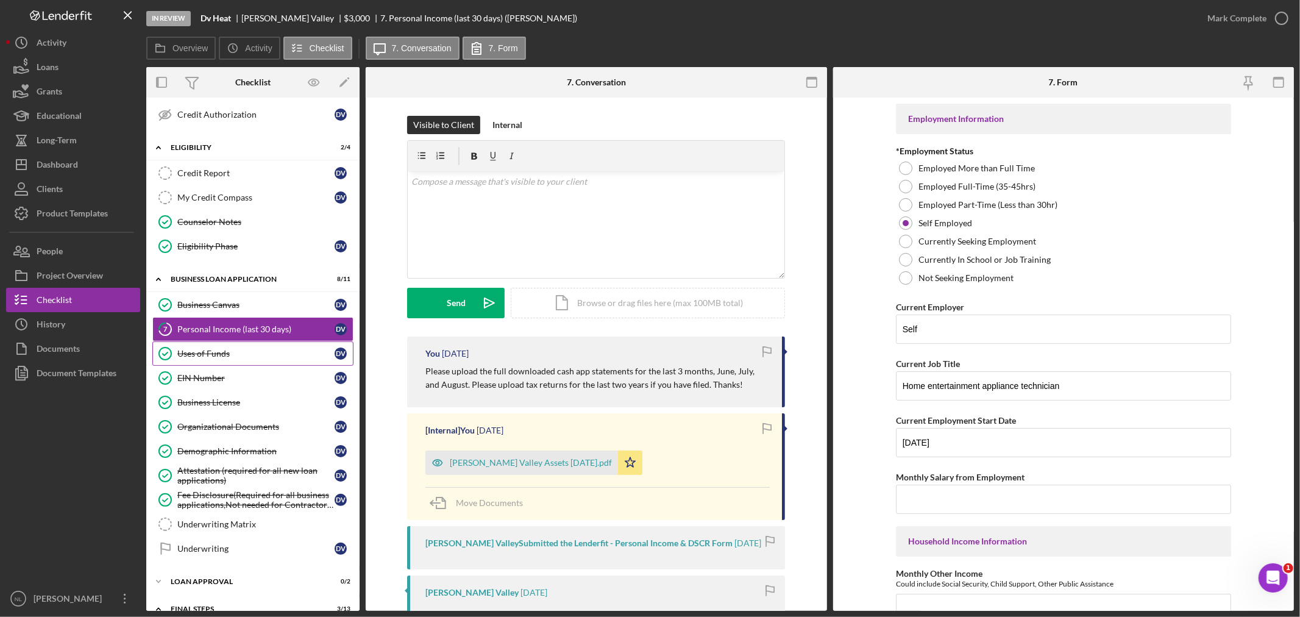
click at [262, 363] on link "Uses of Funds Uses of Funds D V" at bounding box center [252, 353] width 201 height 24
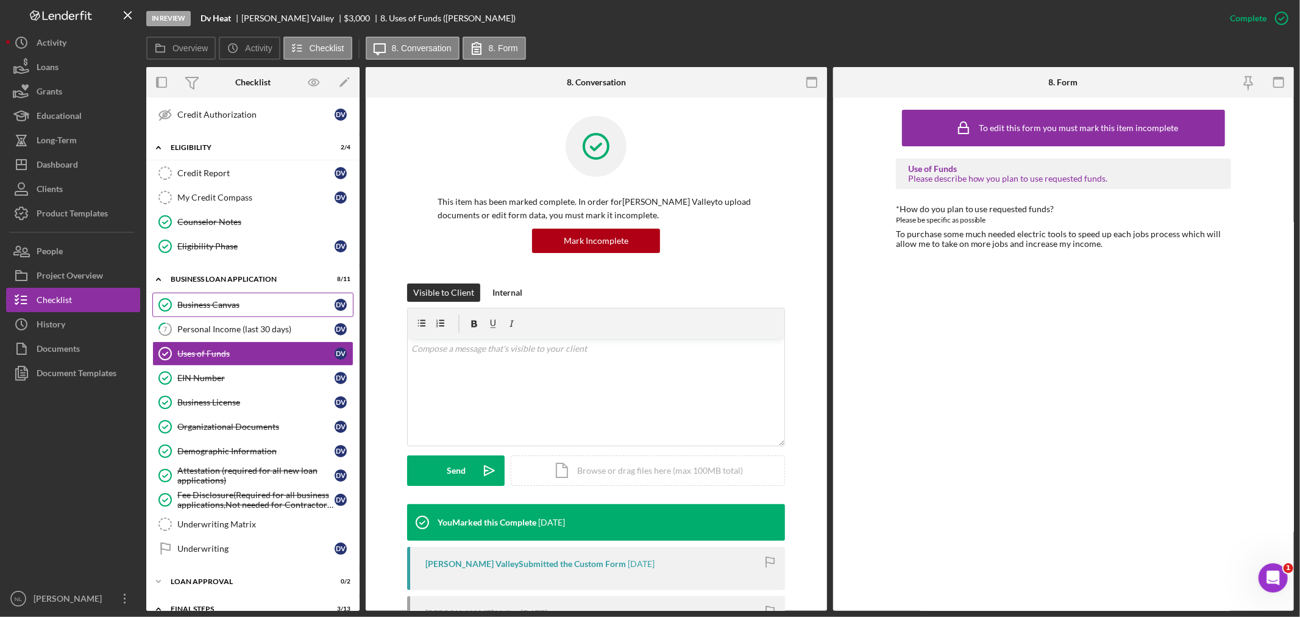
click at [212, 297] on link "Business Canvas Business Canvas D V" at bounding box center [252, 305] width 201 height 24
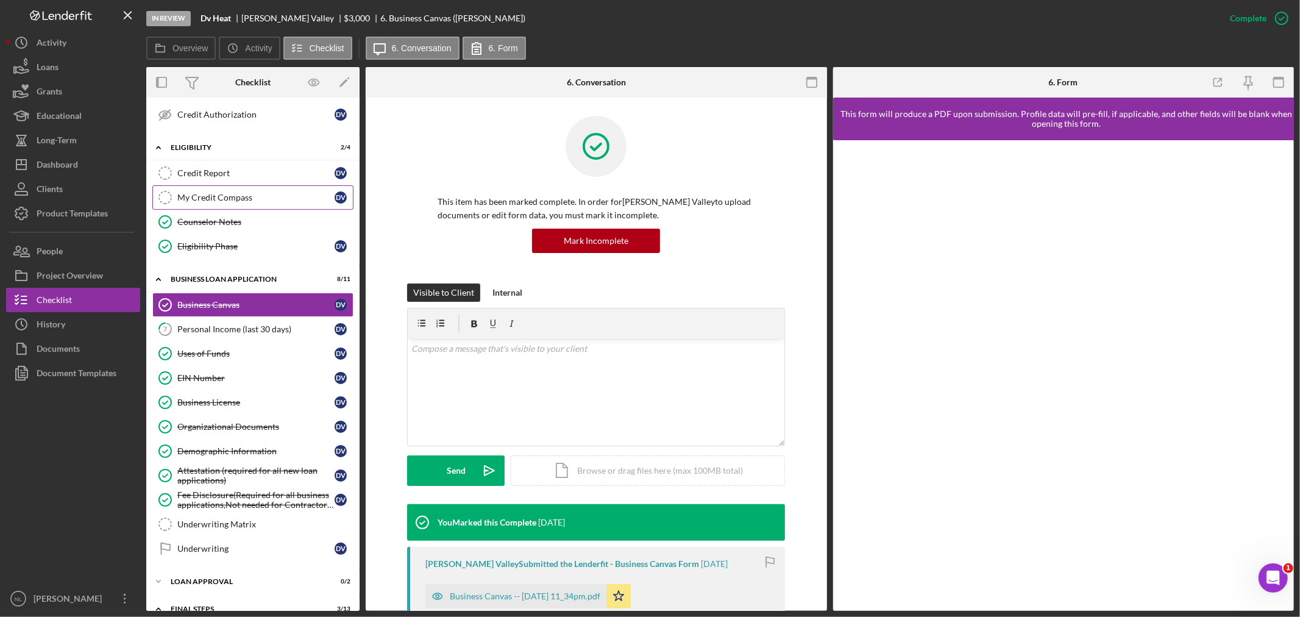
click at [203, 204] on link "My Credit Compass My Credit Compass D V" at bounding box center [252, 197] width 201 height 24
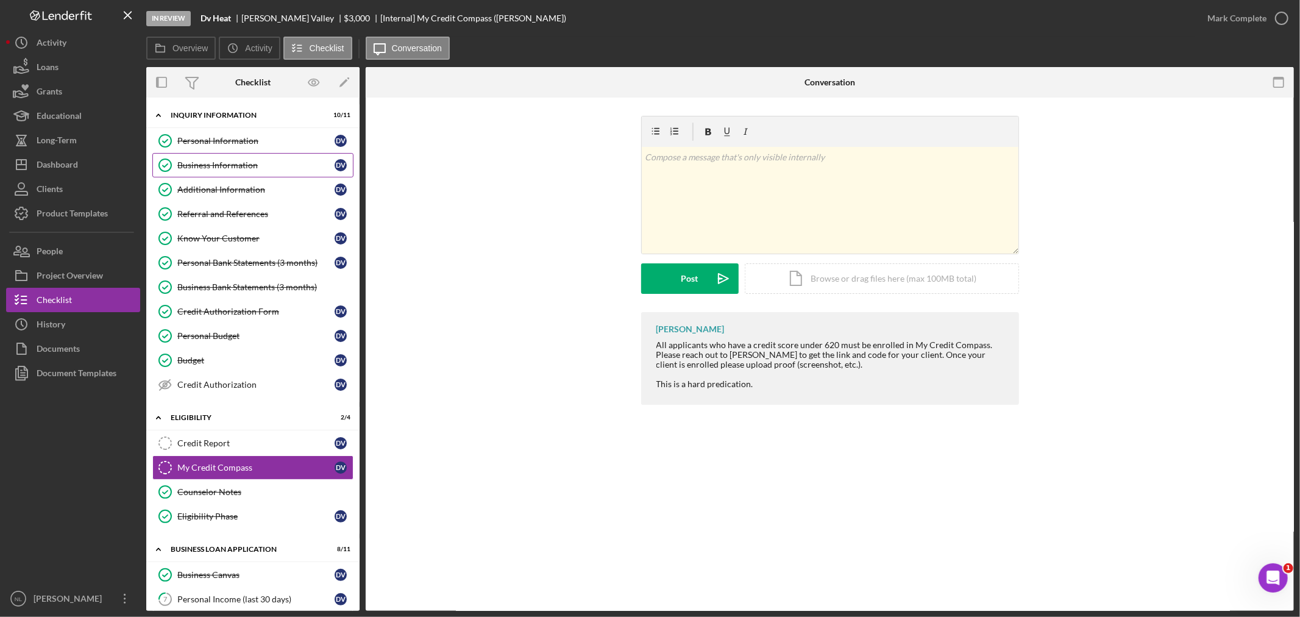
click at [235, 167] on div "Business Information" at bounding box center [255, 165] width 157 height 10
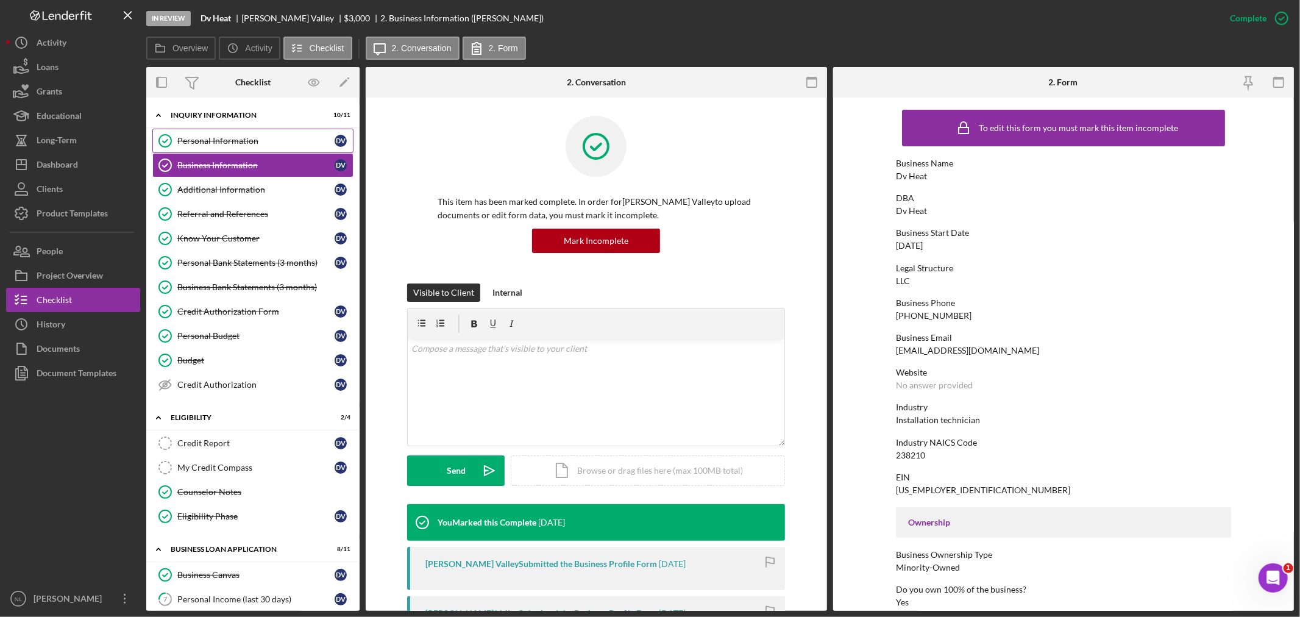
click at [229, 149] on link "Personal Information Personal Information D V" at bounding box center [252, 141] width 201 height 24
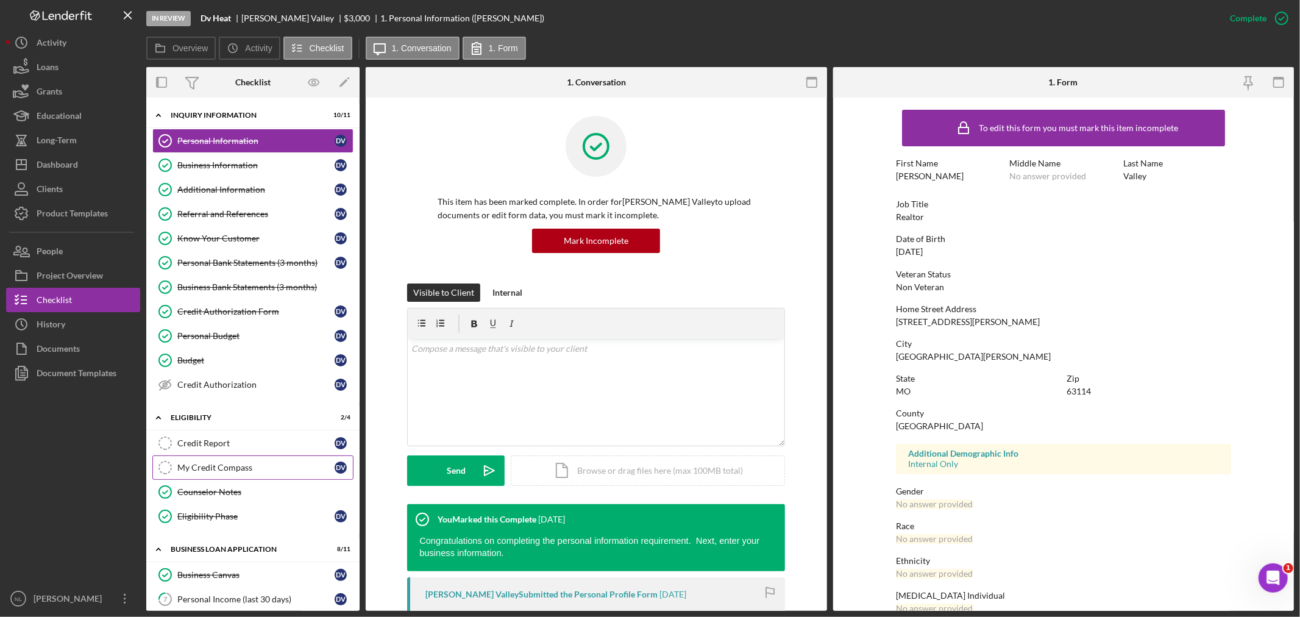
click at [259, 463] on link "My Credit Compass My Credit Compass D V" at bounding box center [252, 467] width 201 height 24
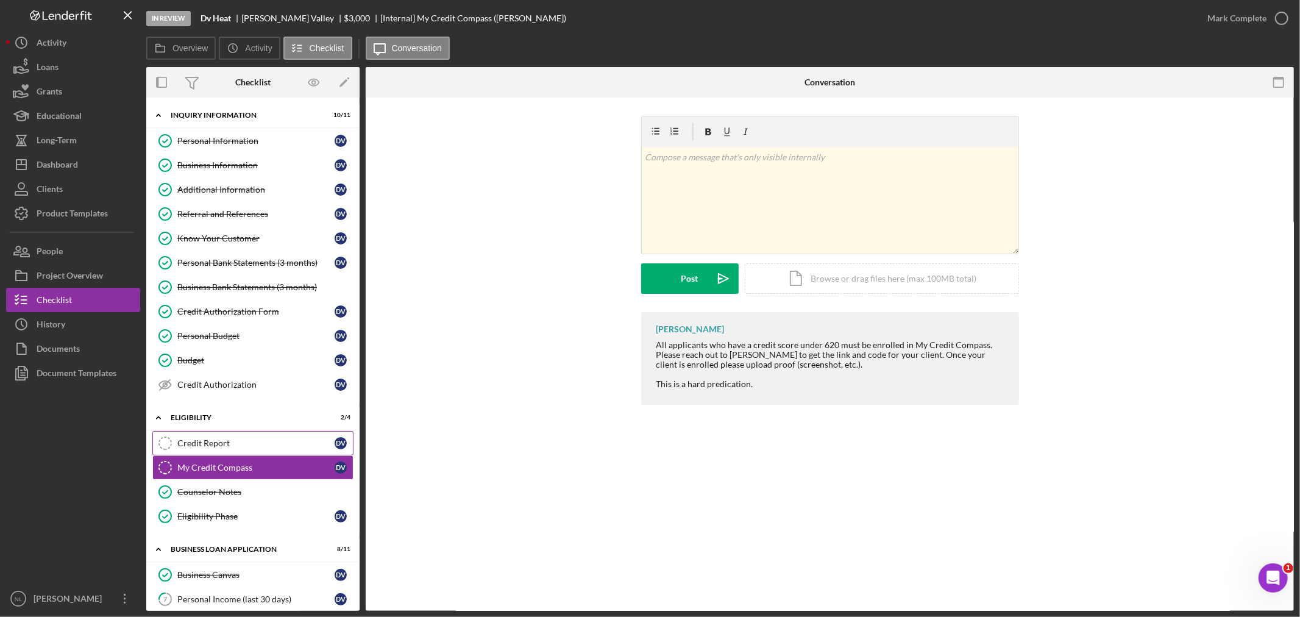
click at [253, 451] on link "Credit Report Credit Report D V" at bounding box center [252, 443] width 201 height 24
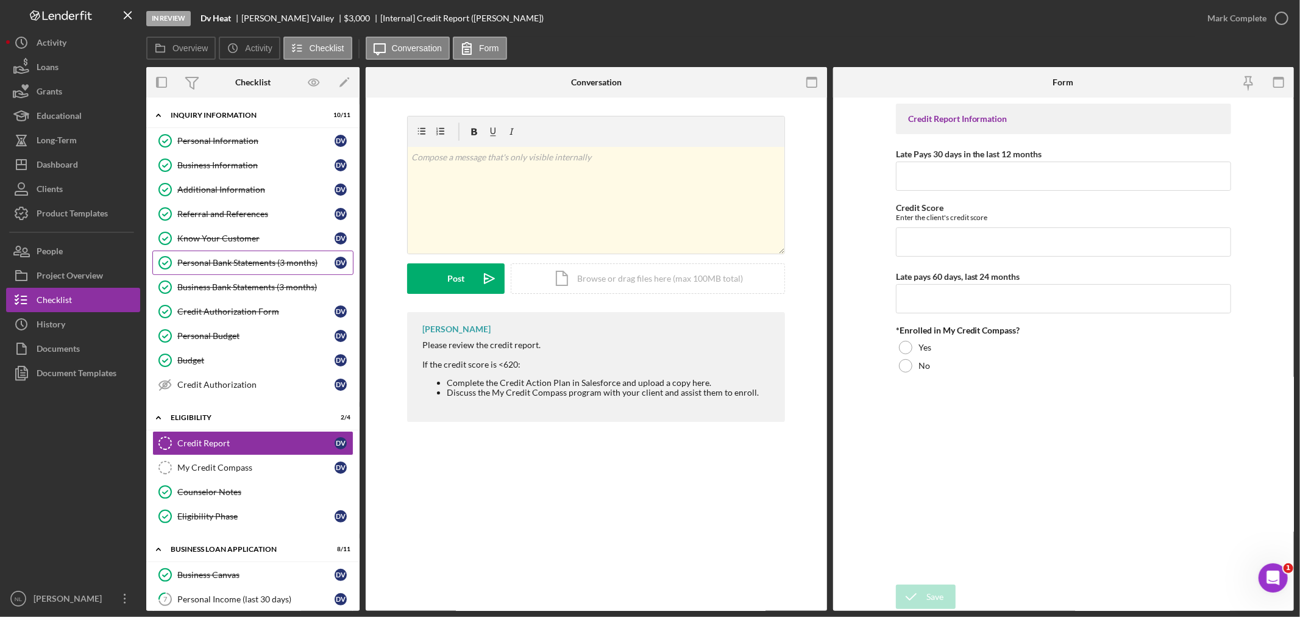
click at [291, 254] on link "Personal Bank Statements (3 months) Personal Bank Statements (3 months) D V" at bounding box center [252, 263] width 201 height 24
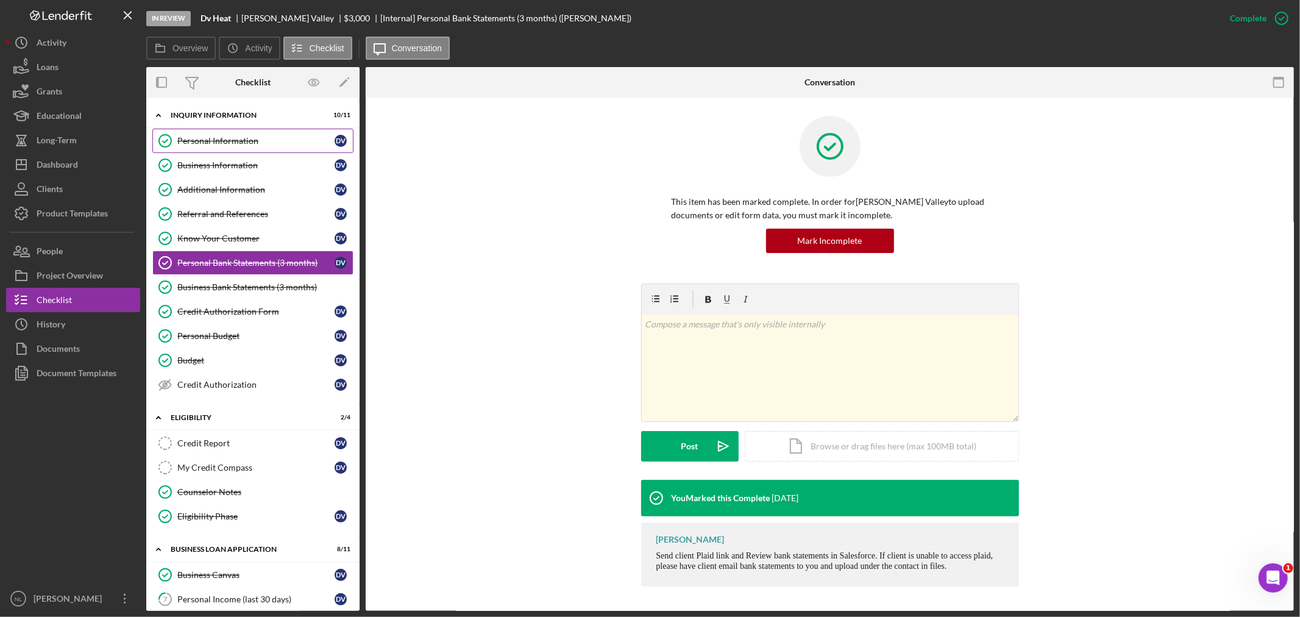
click at [212, 139] on div "Personal Information" at bounding box center [255, 141] width 157 height 10
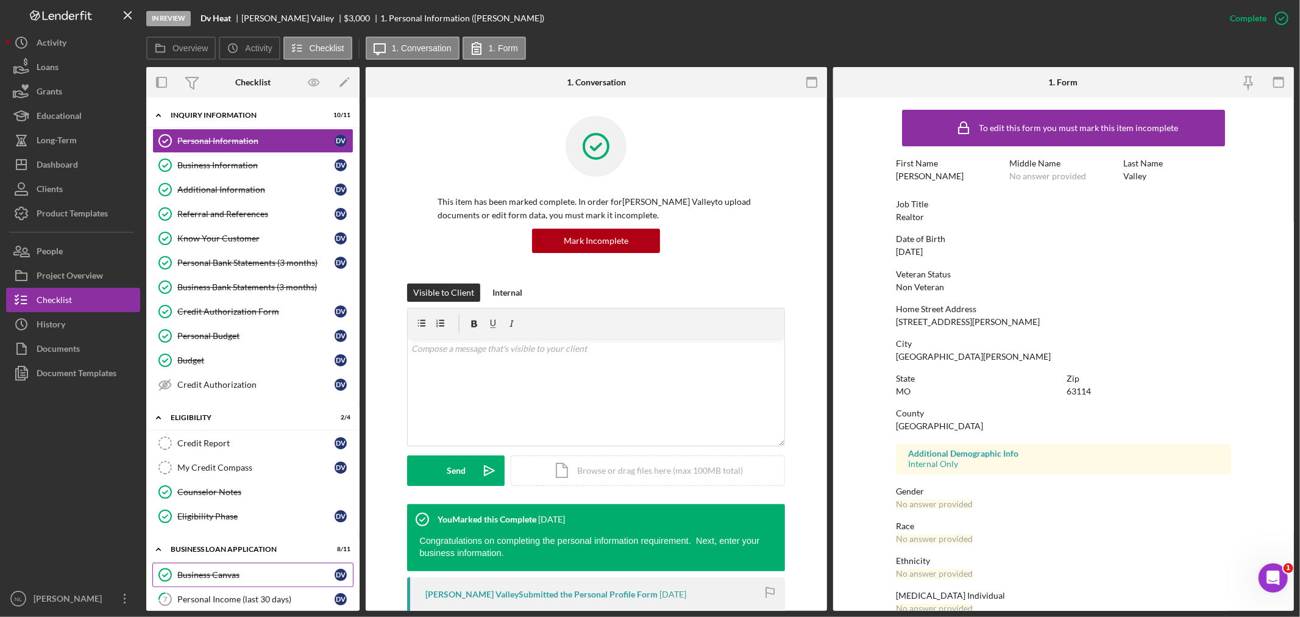
click at [204, 569] on link "Business Canvas Business Canvas D V" at bounding box center [252, 575] width 201 height 24
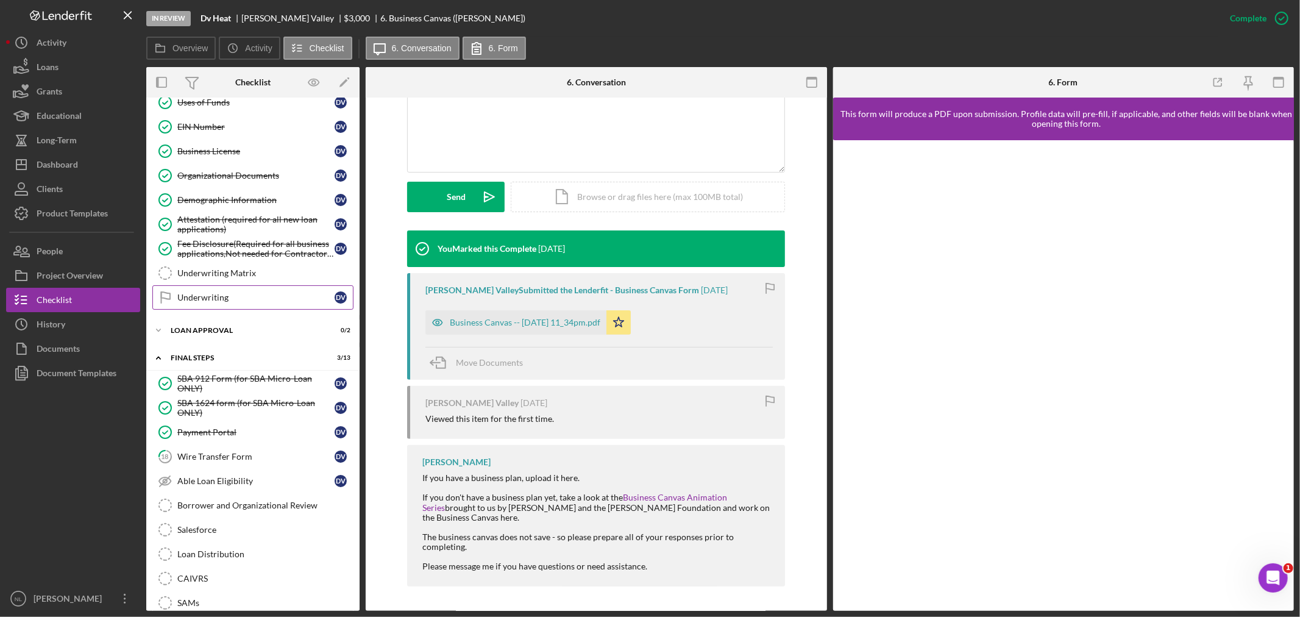
scroll to position [512, 0]
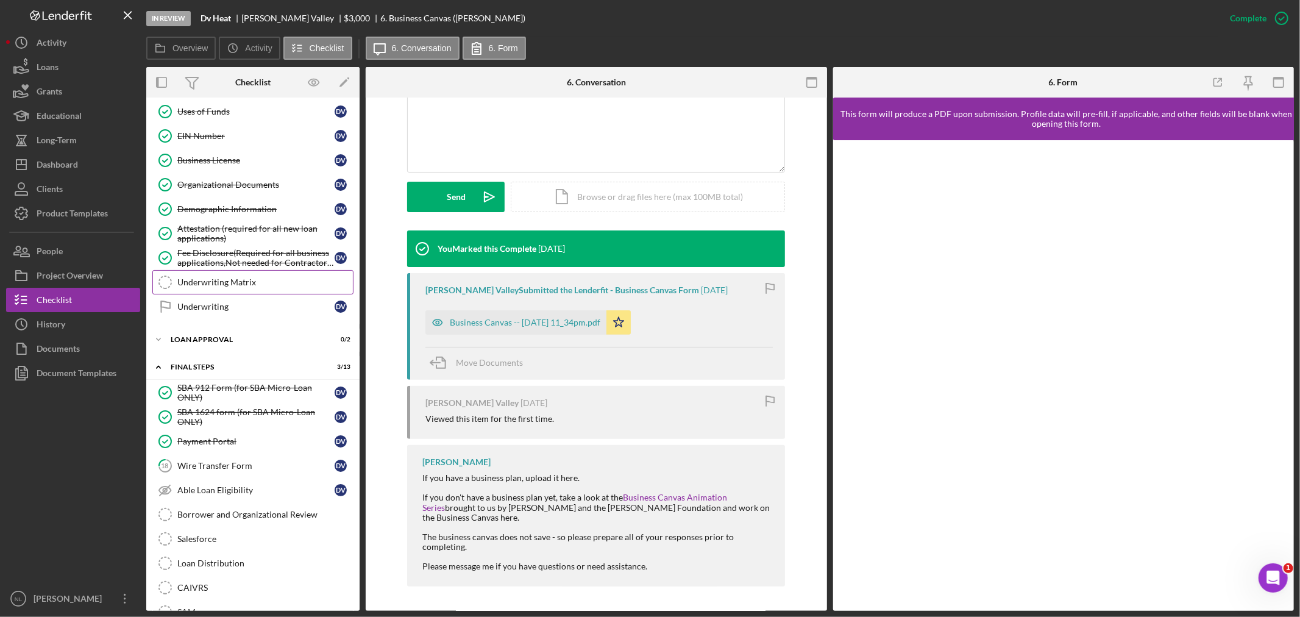
click at [243, 287] on div "Underwriting Matrix" at bounding box center [265, 282] width 176 height 10
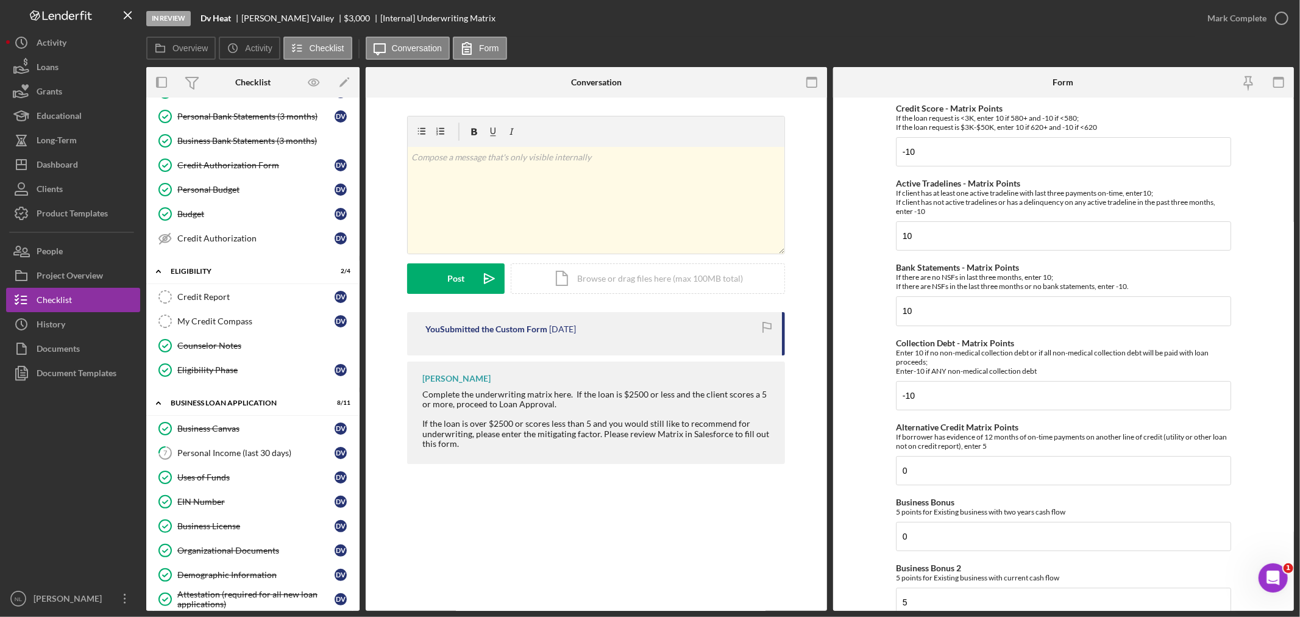
scroll to position [113, 0]
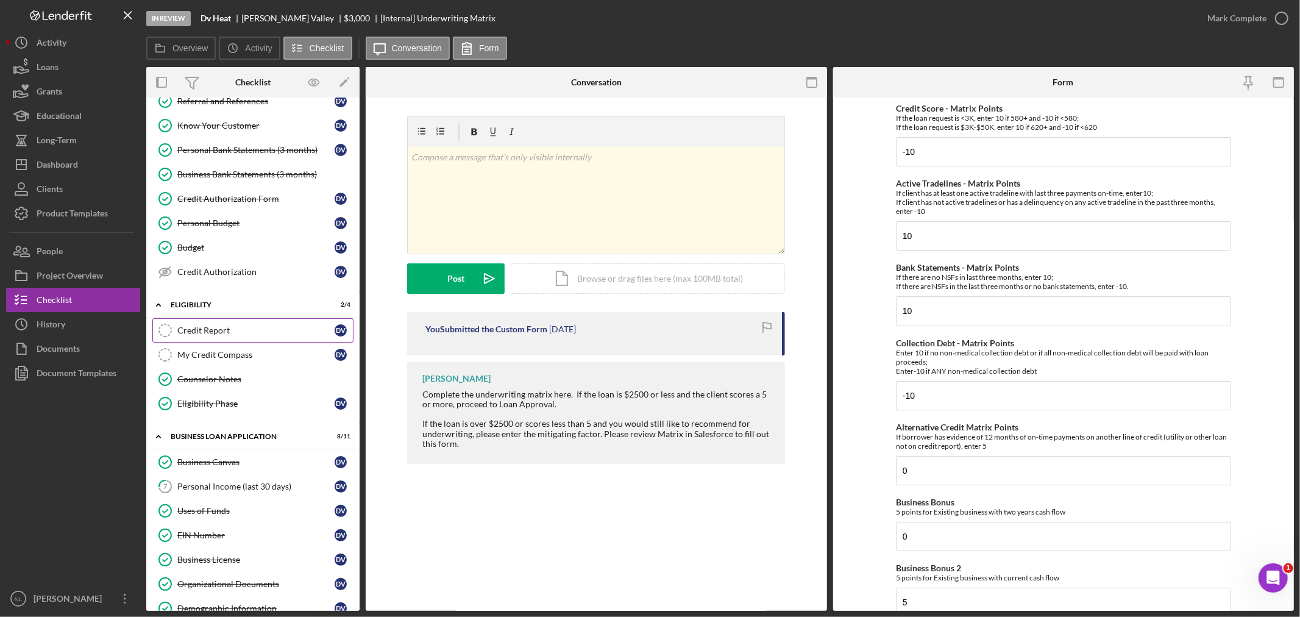
click at [222, 337] on link "Credit Report Credit Report D V" at bounding box center [252, 330] width 201 height 24
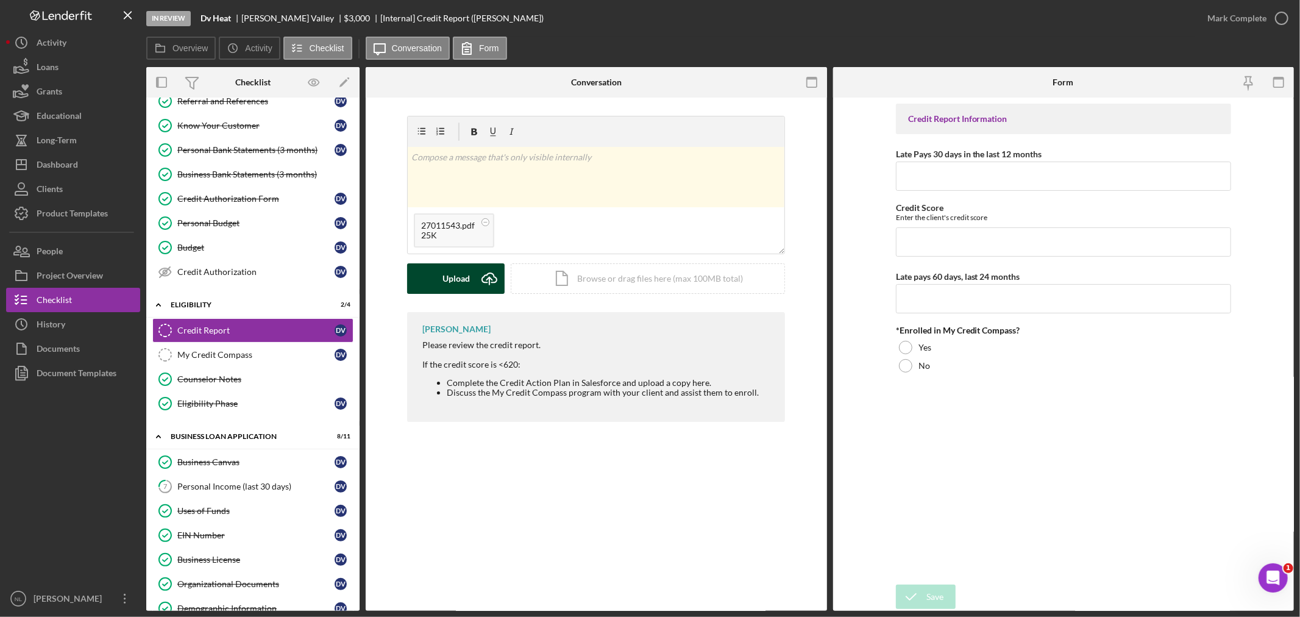
click at [472, 275] on button "Upload Icon/Upload" at bounding box center [456, 278] width 98 height 30
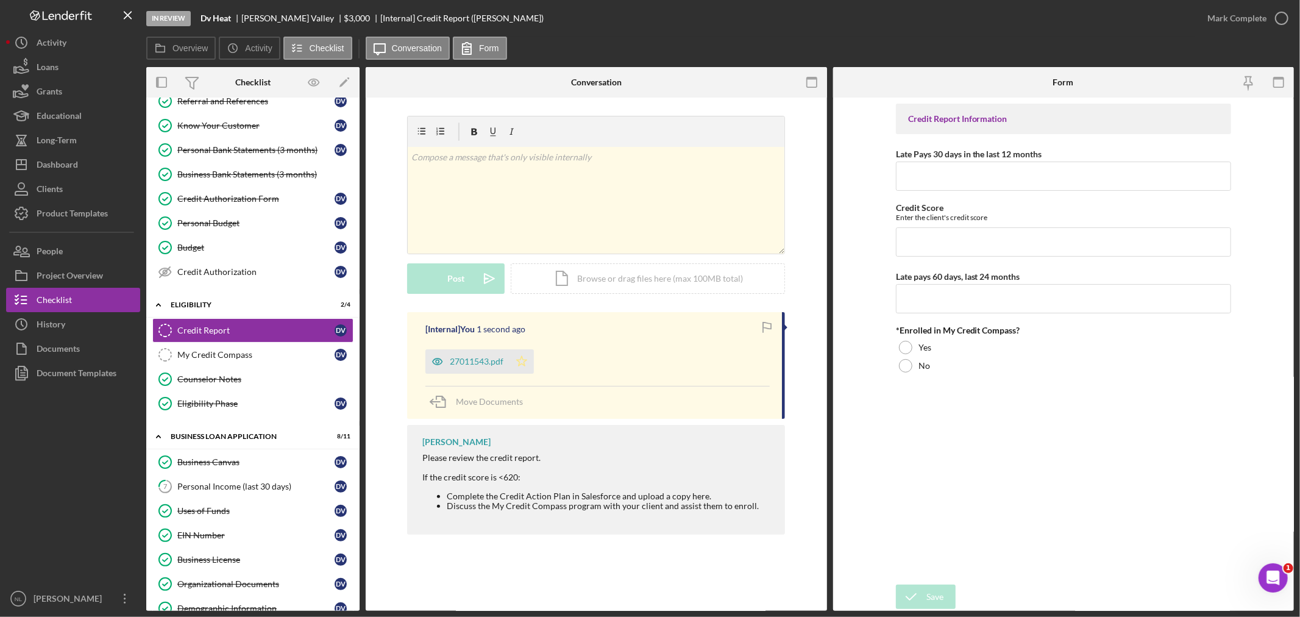
click at [533, 361] on icon "Icon/Star" at bounding box center [522, 361] width 24 height 24
click at [945, 180] on input "Late Pays 30 days in the last 12 months" at bounding box center [1063, 176] width 335 height 29
type input "1"
click at [950, 250] on input "Credit Score" at bounding box center [1063, 241] width 335 height 29
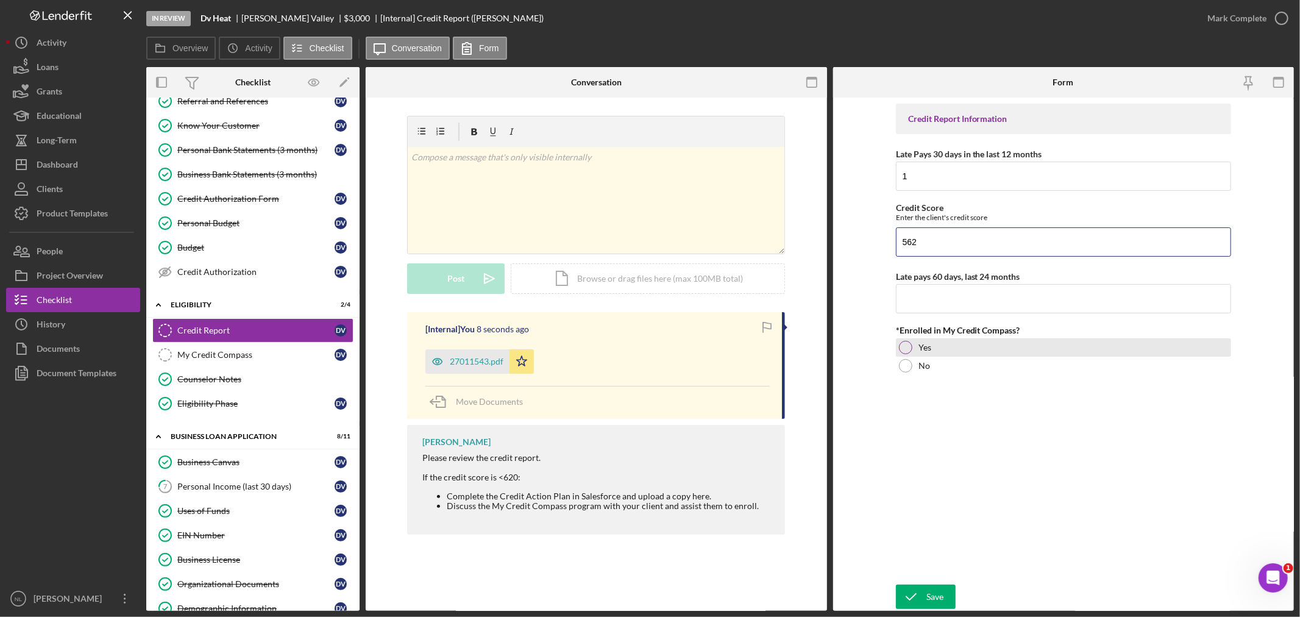
type input "562"
click at [911, 348] on div at bounding box center [905, 347] width 13 height 13
click at [922, 302] on input "Late pays 60 days, last 24 months" at bounding box center [1063, 298] width 335 height 29
type input "0"
click at [906, 606] on icon "submit" at bounding box center [911, 596] width 30 height 30
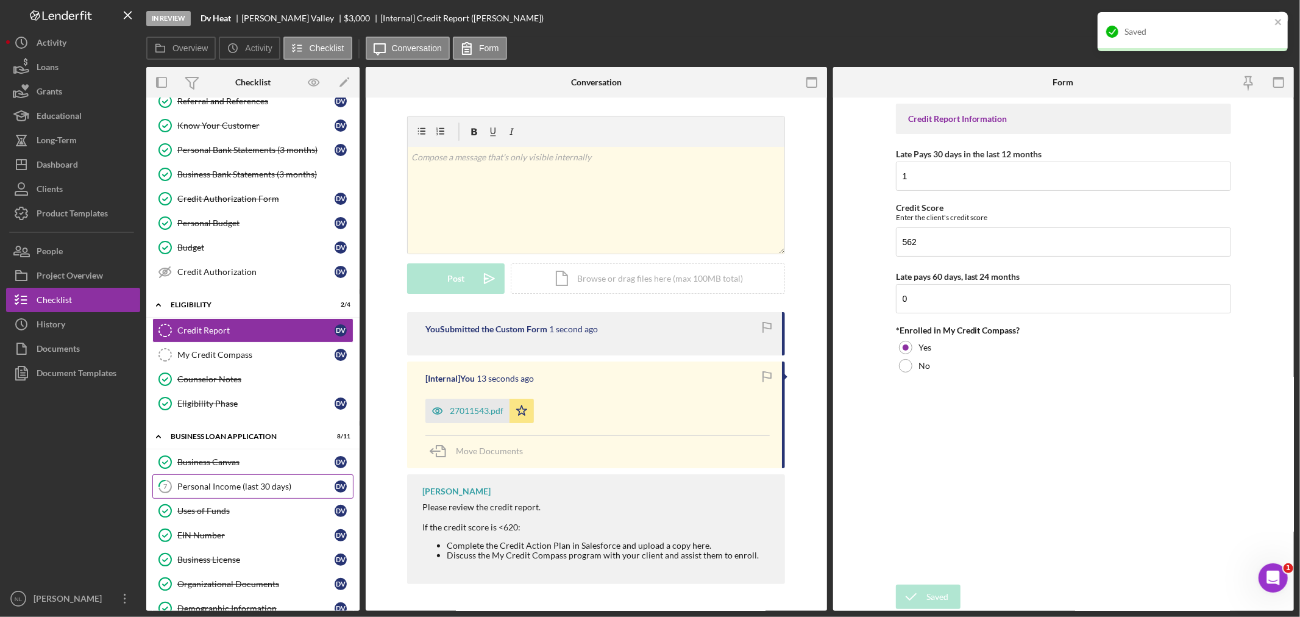
click at [227, 497] on link "7 Personal Income (last 30 days) D V" at bounding box center [252, 486] width 201 height 24
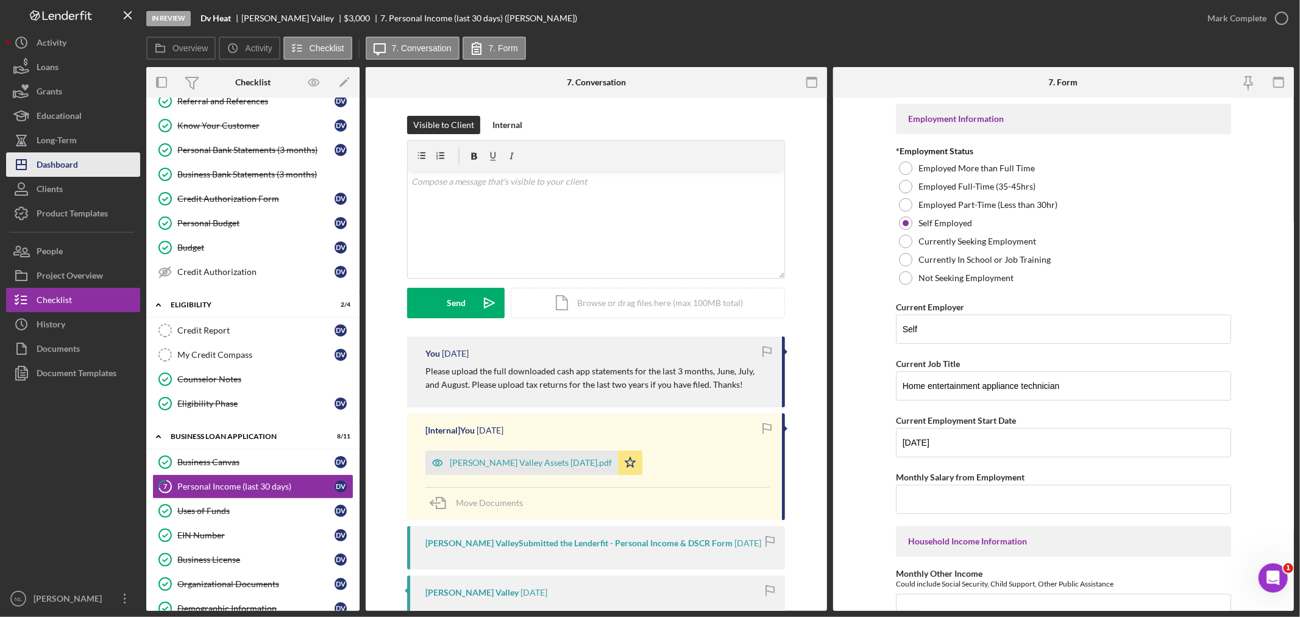
click at [101, 165] on button "Icon/Dashboard Dashboard" at bounding box center [73, 164] width 134 height 24
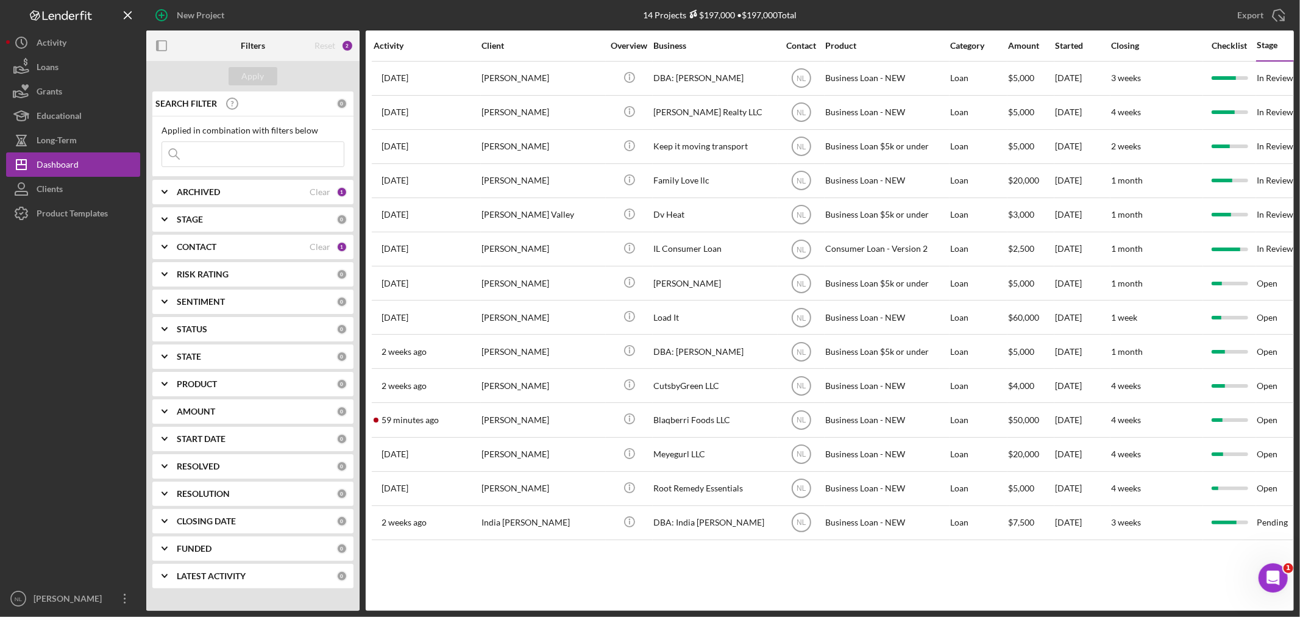
click at [291, 154] on input at bounding box center [253, 154] width 182 height 24
click at [201, 186] on div "ARCHIVED Clear 1" at bounding box center [262, 192] width 171 height 24
click at [172, 243] on input "Active" at bounding box center [168, 242] width 12 height 12
checkbox input "false"
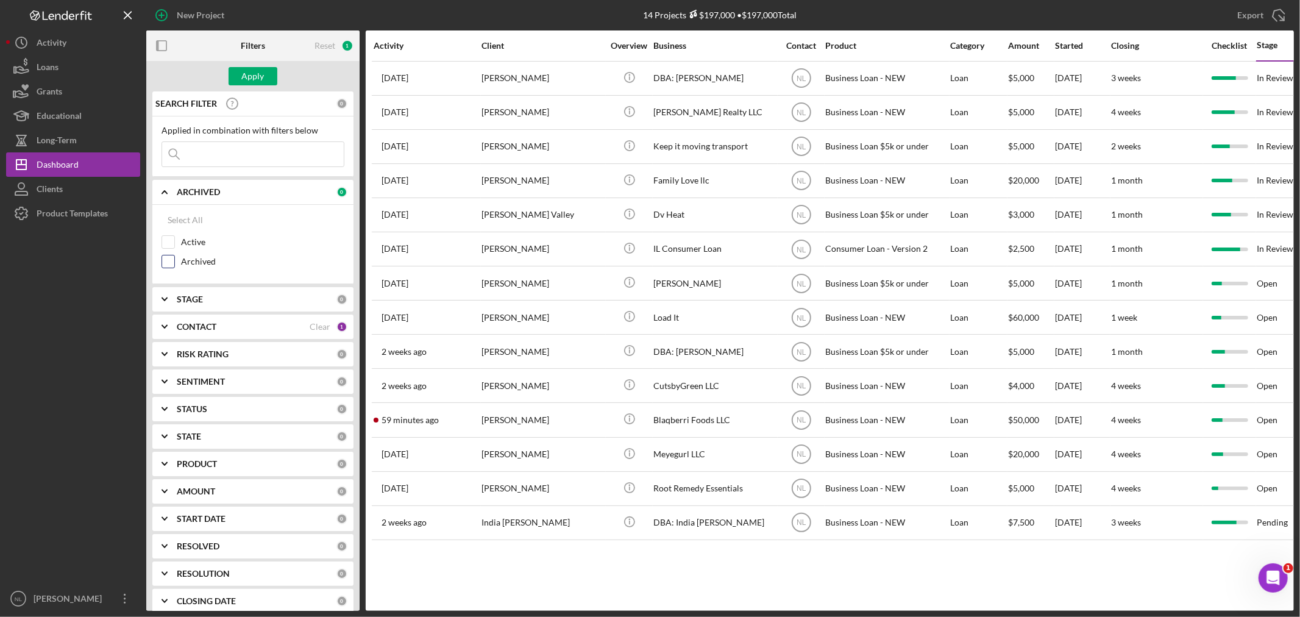
click at [171, 257] on input "Archived" at bounding box center [168, 261] width 12 height 12
checkbox input "true"
click at [179, 332] on icon "Icon/Expander" at bounding box center [164, 326] width 30 height 30
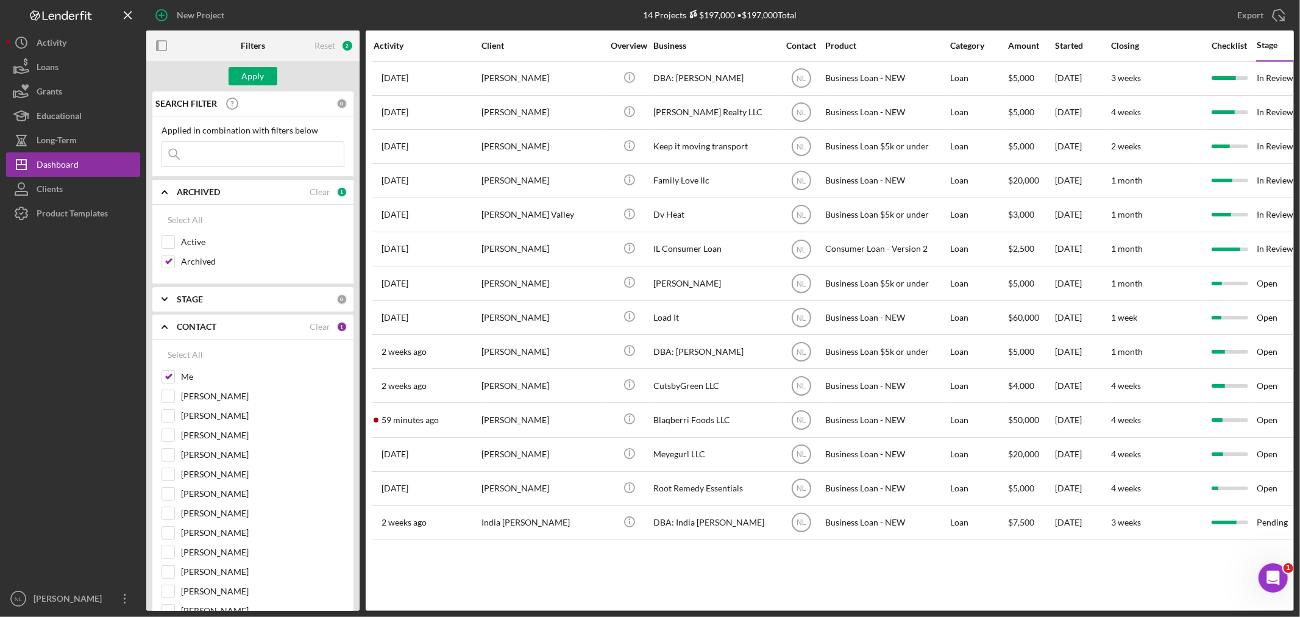
click at [179, 332] on icon "Icon/Expander" at bounding box center [164, 326] width 30 height 30
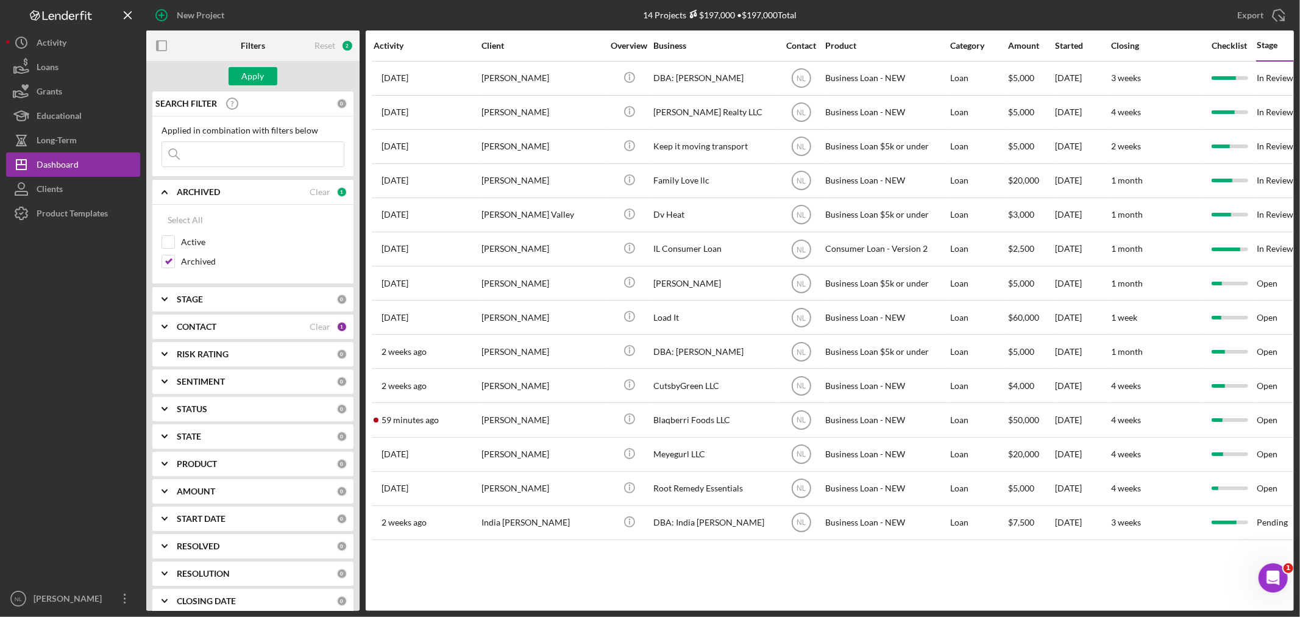
click at [210, 160] on input at bounding box center [253, 154] width 182 height 24
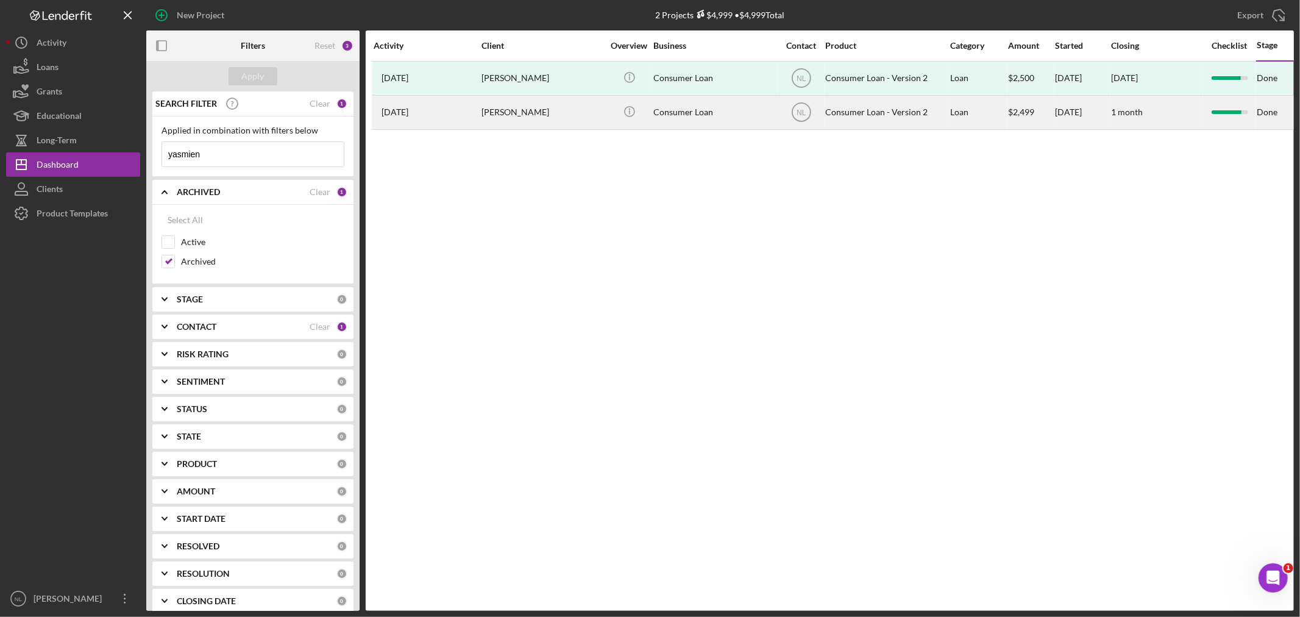
type input "yasmien"
click at [520, 124] on div "[PERSON_NAME]" at bounding box center [542, 112] width 122 height 32
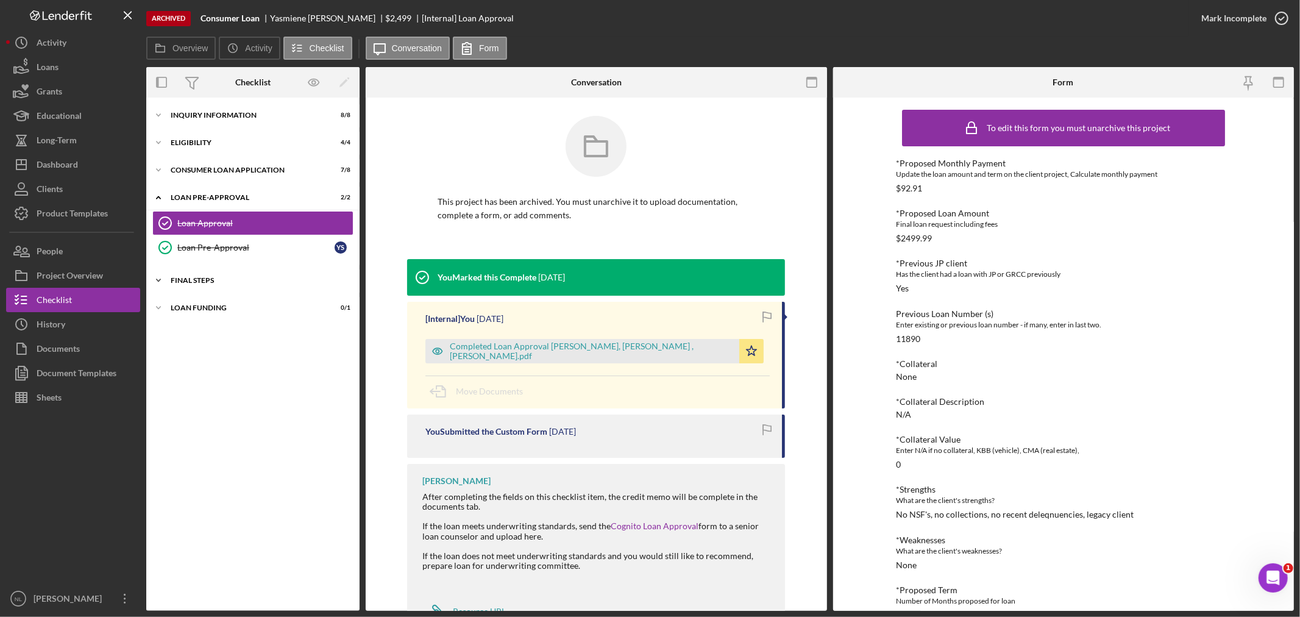
click at [210, 276] on div "Icon/Expander FINAL STEPS 6 / 10" at bounding box center [252, 280] width 213 height 24
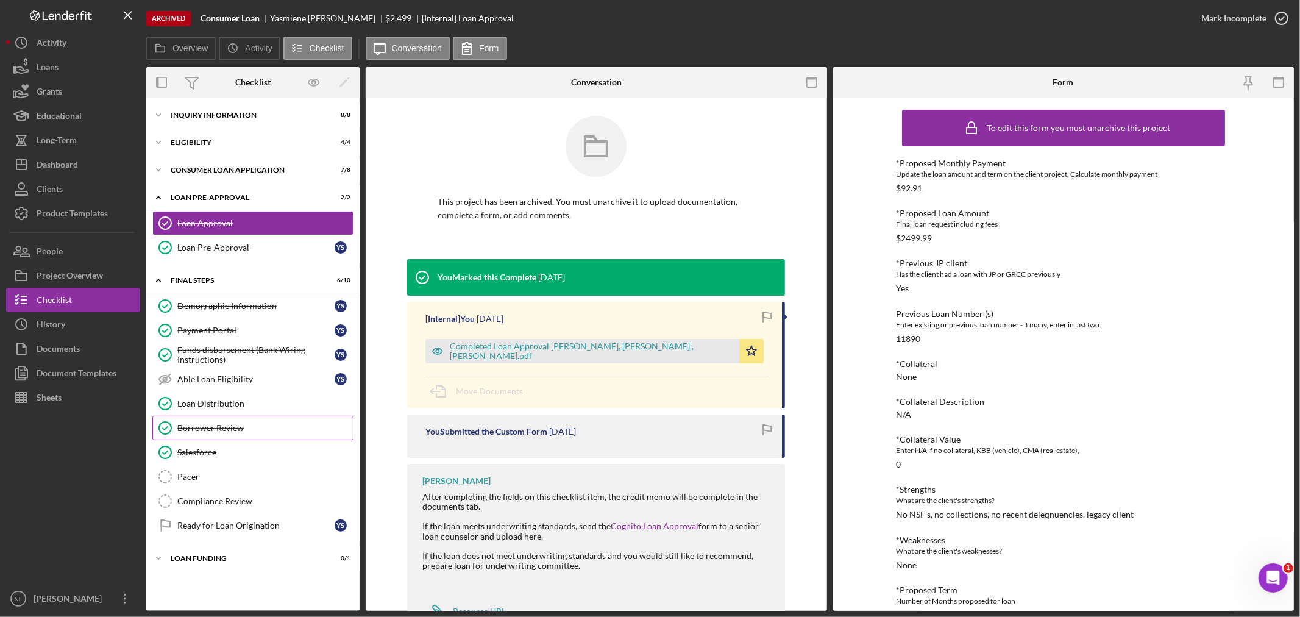
click at [234, 430] on div "Borrower Review" at bounding box center [265, 428] width 176 height 10
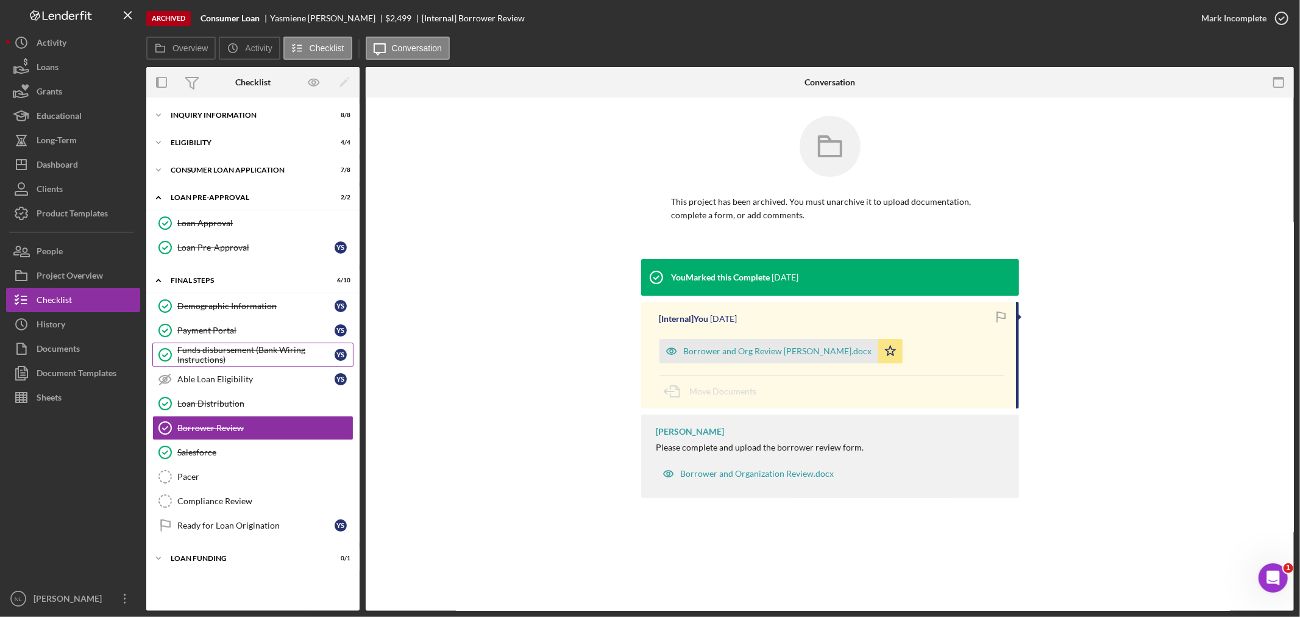
click at [236, 354] on div "Funds disbursement (Bank Wiring Instructions)" at bounding box center [255, 355] width 157 height 20
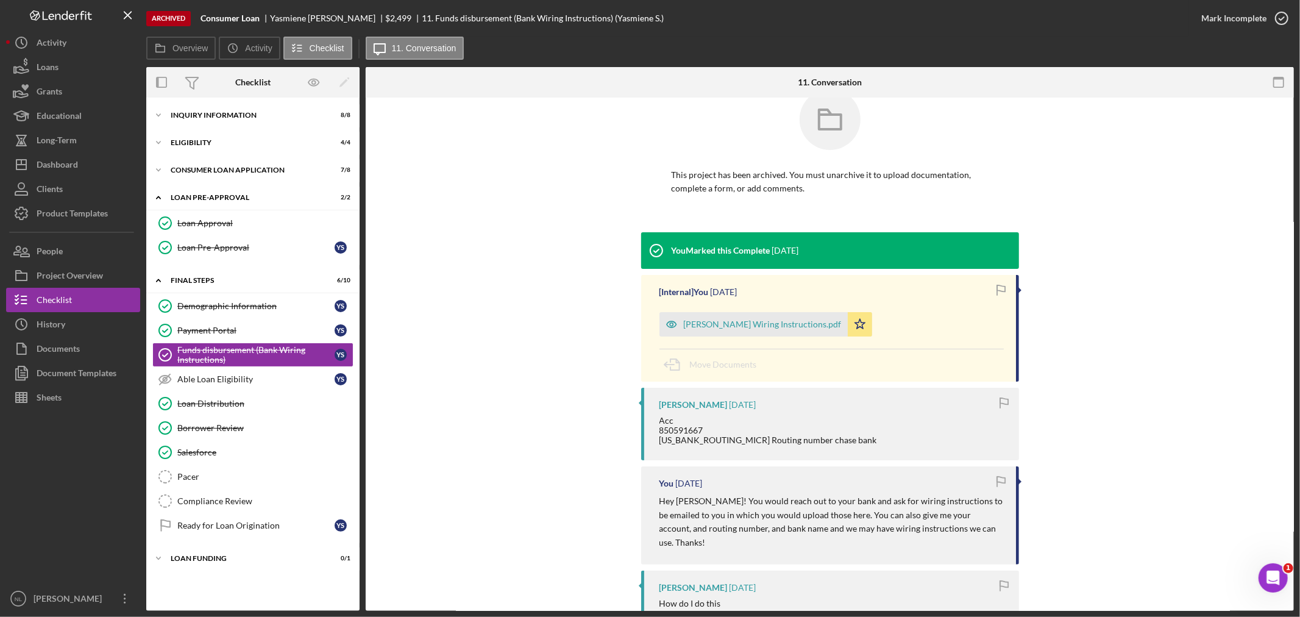
scroll to position [28, 0]
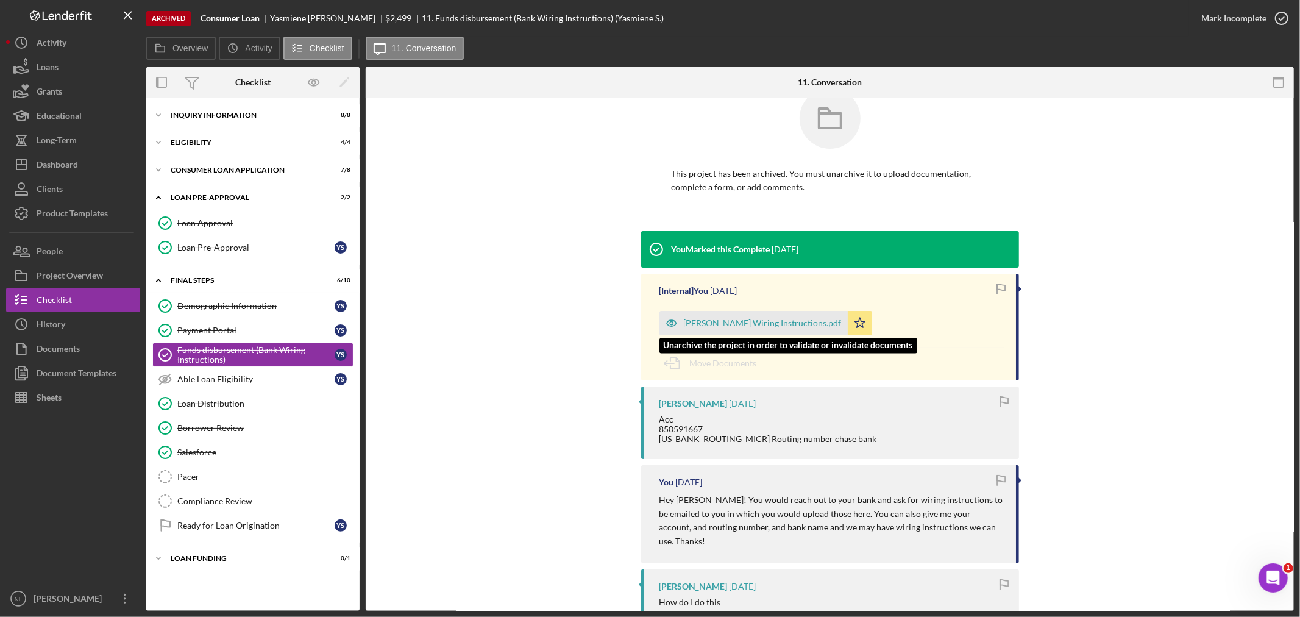
click at [720, 332] on div "[PERSON_NAME] Wiring Instructions.pdf" at bounding box center [753, 323] width 188 height 24
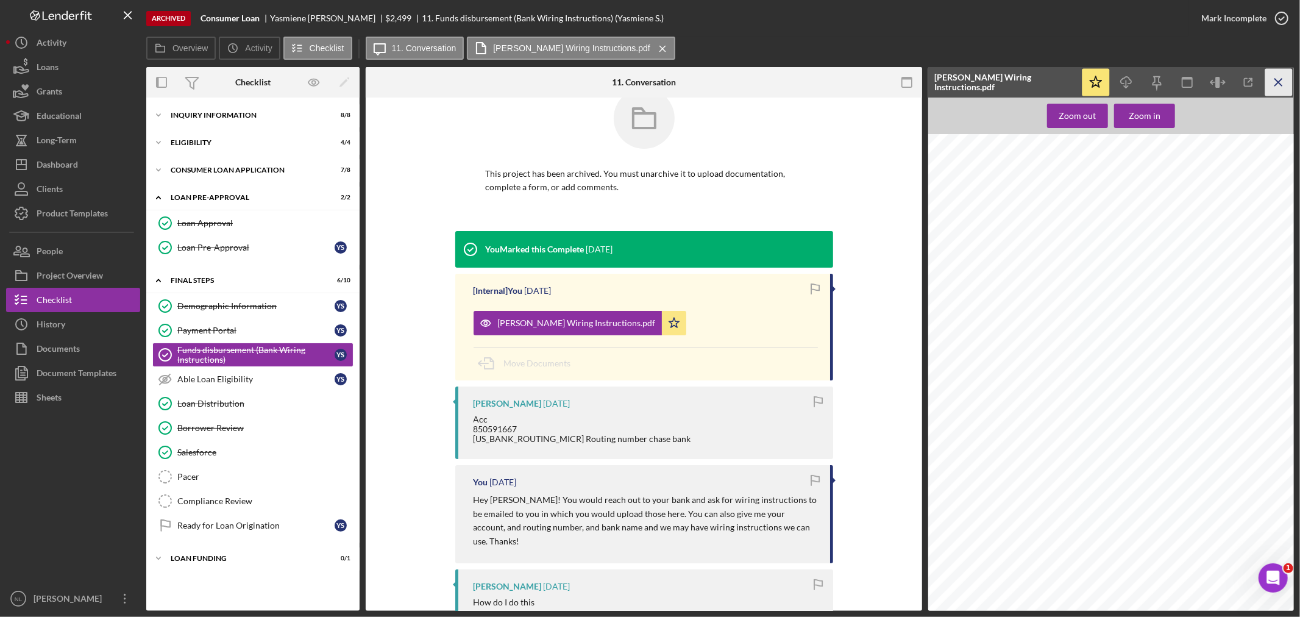
click at [1277, 78] on icon "Icon/Menu Close" at bounding box center [1278, 82] width 27 height 27
